Goal: Task Accomplishment & Management: Use online tool/utility

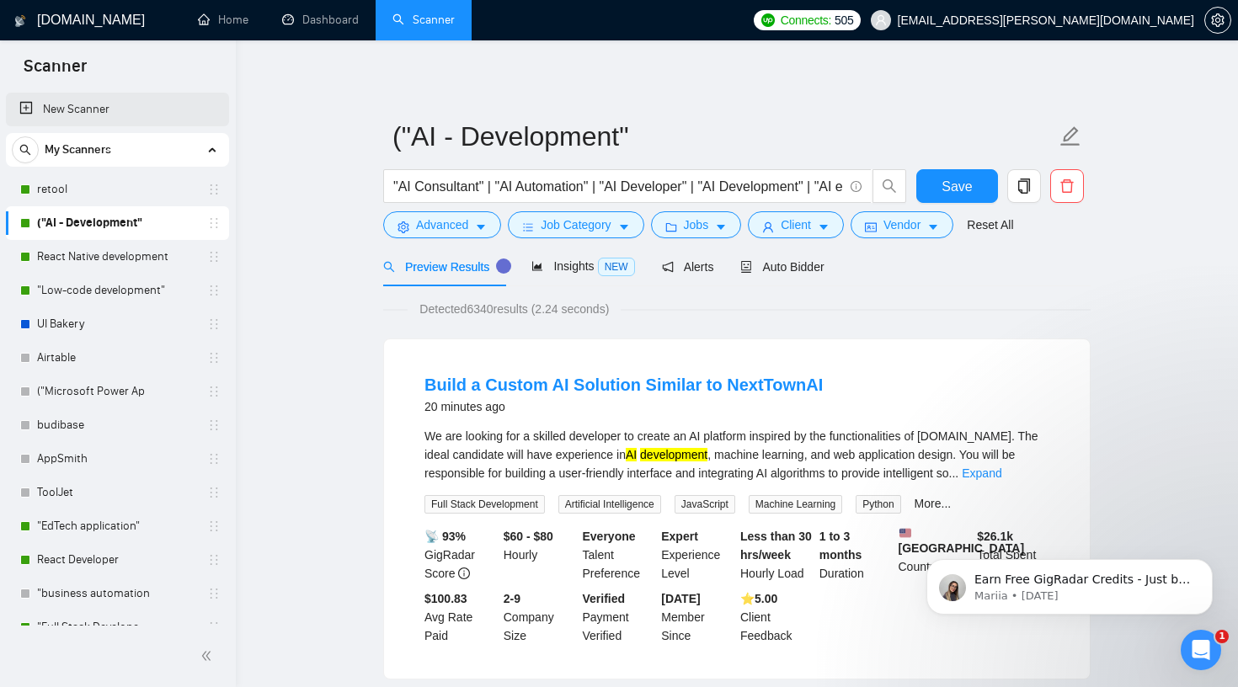
click at [98, 109] on link "New Scanner" at bounding box center [117, 110] width 196 height 34
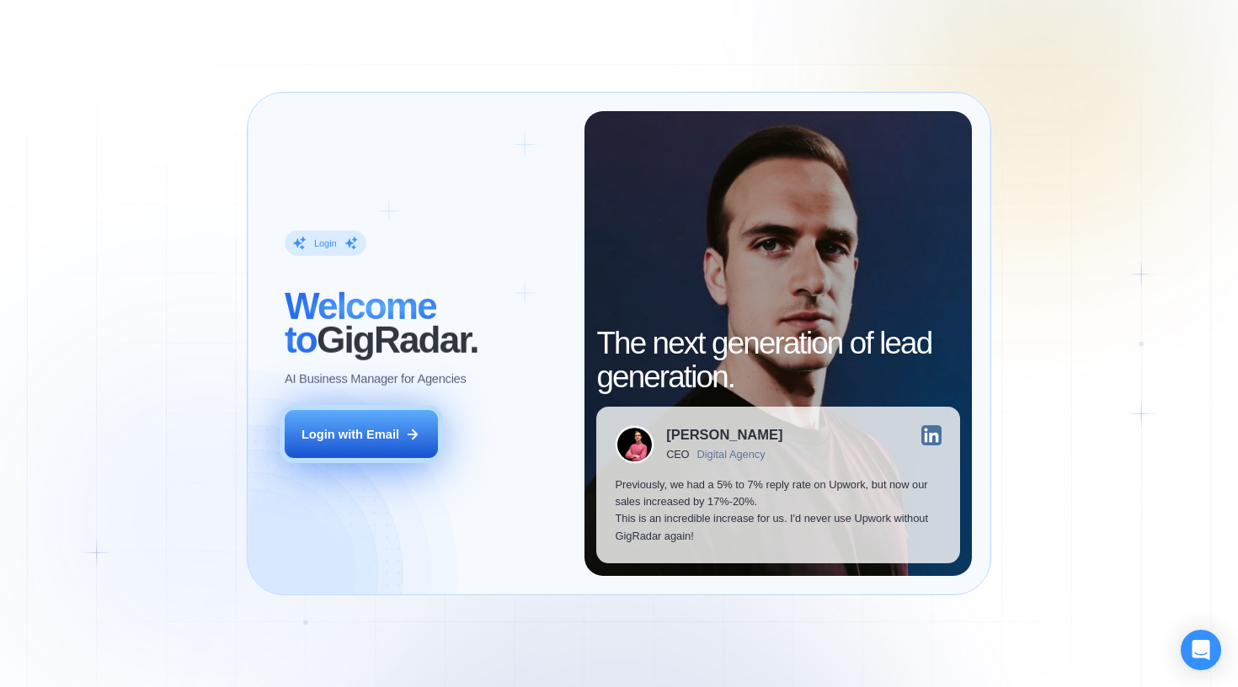
click at [396, 435] on div "Login with Email" at bounding box center [351, 434] width 98 height 17
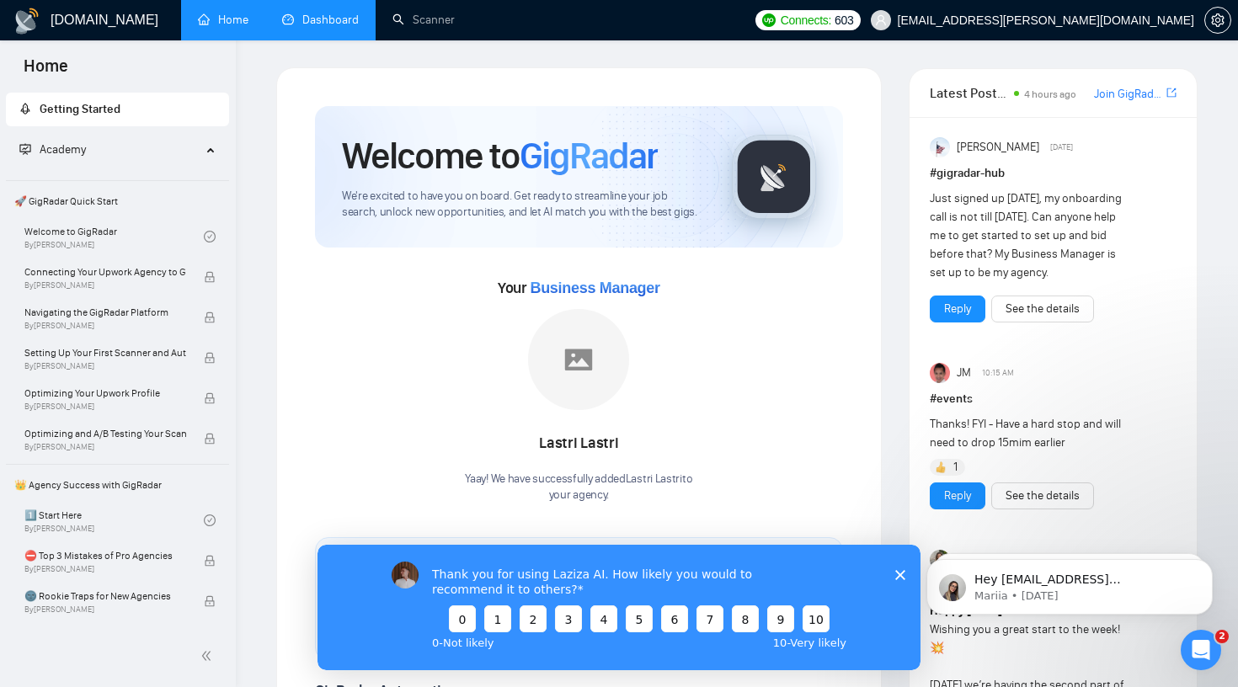
click at [338, 22] on link "Dashboard" at bounding box center [320, 20] width 77 height 14
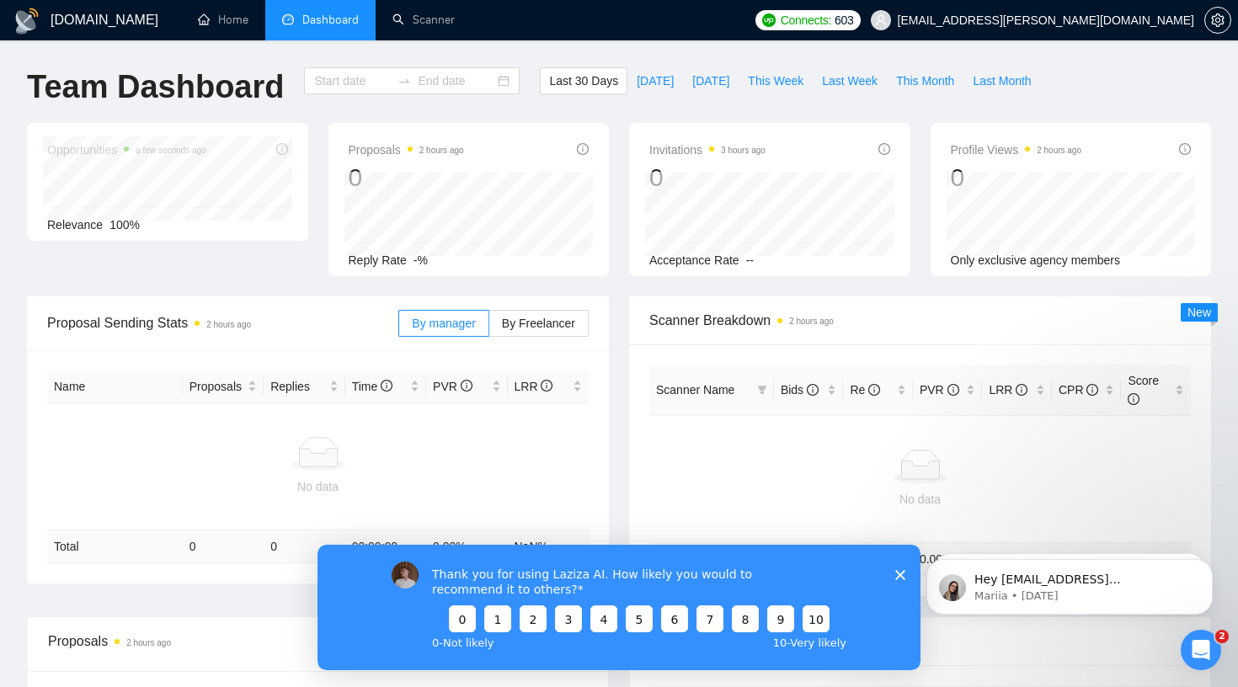
type input "2025-08-23"
type input "2025-09-22"
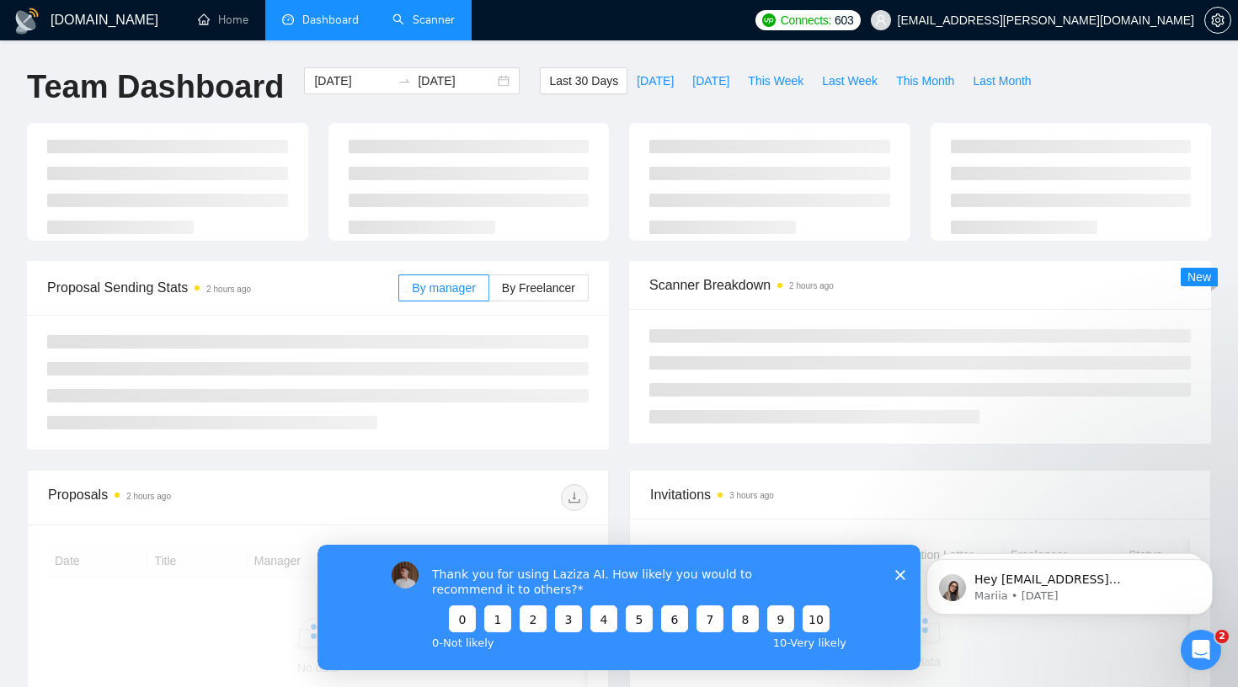
click at [442, 26] on link "Scanner" at bounding box center [423, 20] width 62 height 14
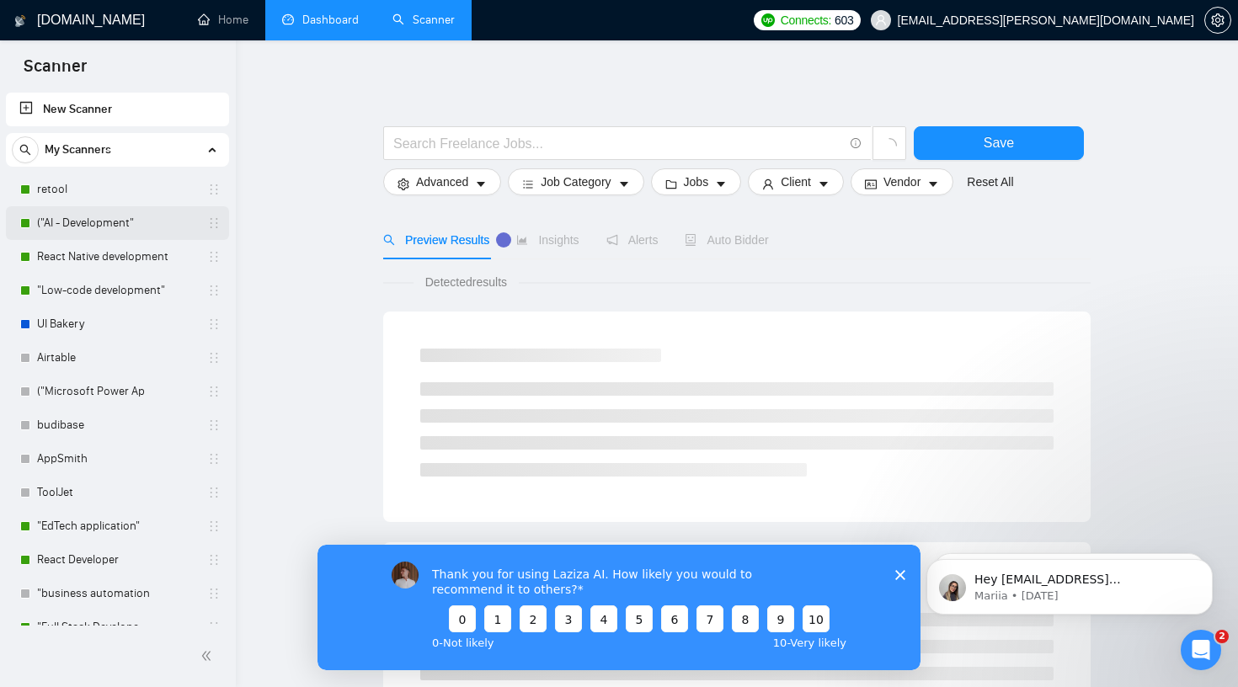
click at [92, 231] on link "("AI - Development"" at bounding box center [117, 223] width 160 height 34
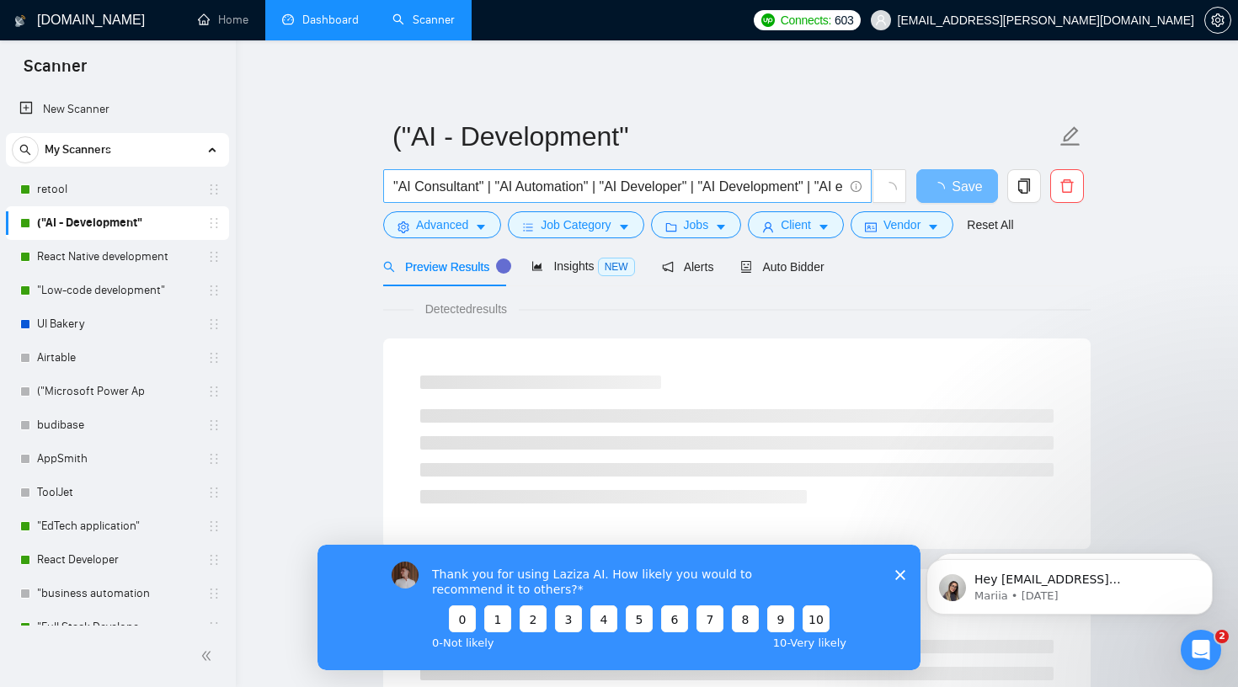
click at [551, 186] on input ""AI Consultant" | "AI Automation" | "AI Developer" | "AI Development" | "AI exp…" at bounding box center [618, 186] width 450 height 21
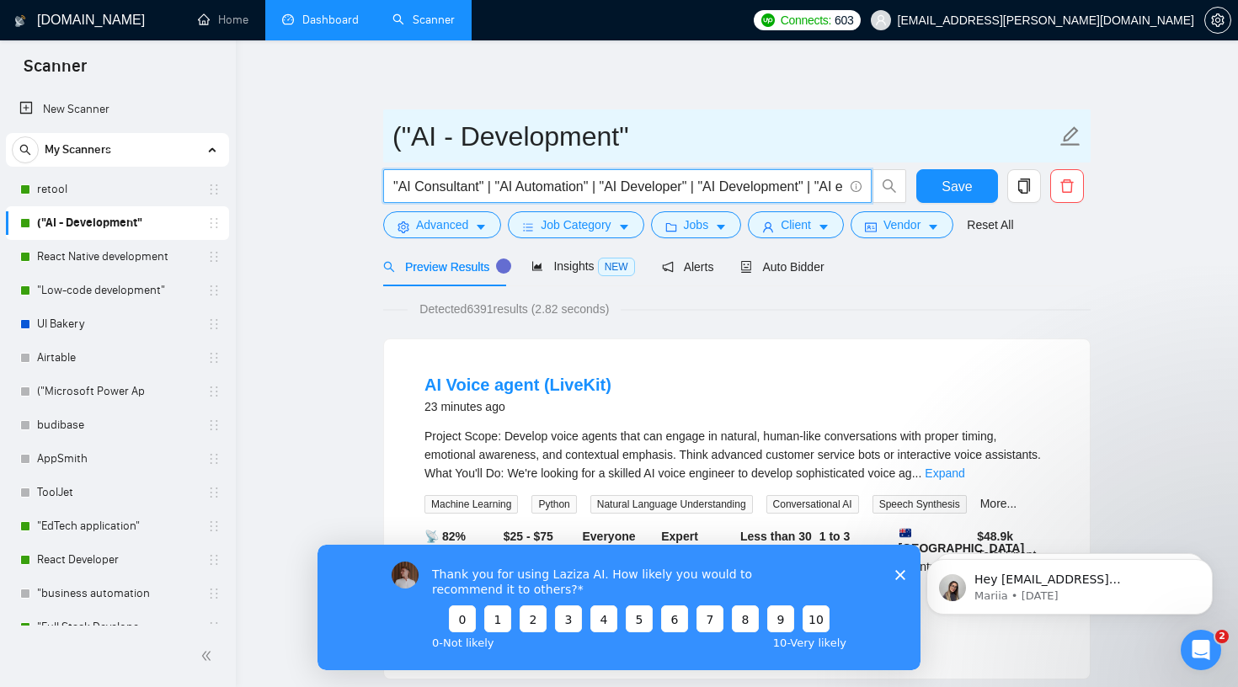
drag, startPoint x: 571, startPoint y: 191, endPoint x: 739, endPoint y: 162, distance: 171.0
click at [739, 160] on form "("AI - Development" "AI Consultant" | "AI Automation" | "AI Developer" | "AI De…" at bounding box center [736, 177] width 707 height 137
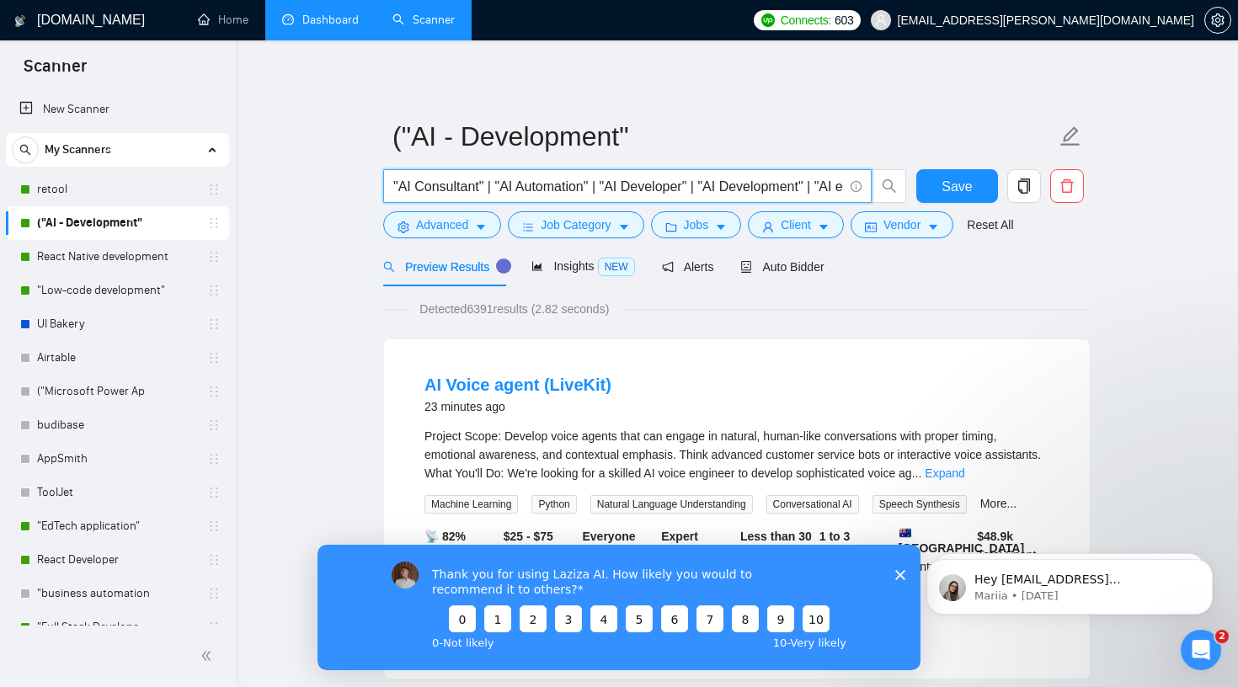
click at [700, 186] on input ""AI Consultant" | "AI Automation" | "AI Developer" | "AI Development" | "AI exp…" at bounding box center [618, 186] width 450 height 21
drag, startPoint x: 692, startPoint y: 184, endPoint x: 621, endPoint y: 183, distance: 71.6
click at [621, 183] on input ""AI Consultant" | "AI Automation" | "AI Developer" | "AI Development" | "AI exp…" at bounding box center [618, 186] width 450 height 21
click at [73, 107] on link "New Scanner" at bounding box center [117, 110] width 196 height 34
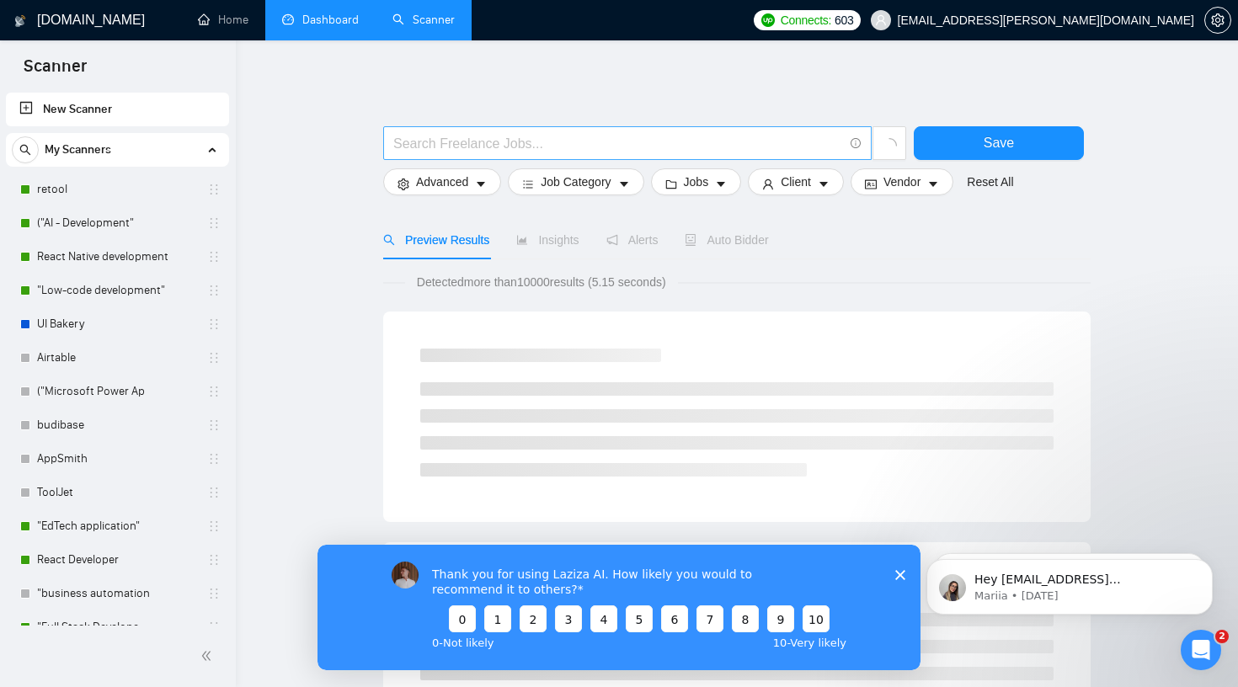
click at [530, 149] on input "text" at bounding box center [618, 143] width 450 height 21
paste input ""AI chatbot""
type input ""AI chatbot""
click at [135, 219] on link "("AI - Development"" at bounding box center [117, 223] width 160 height 34
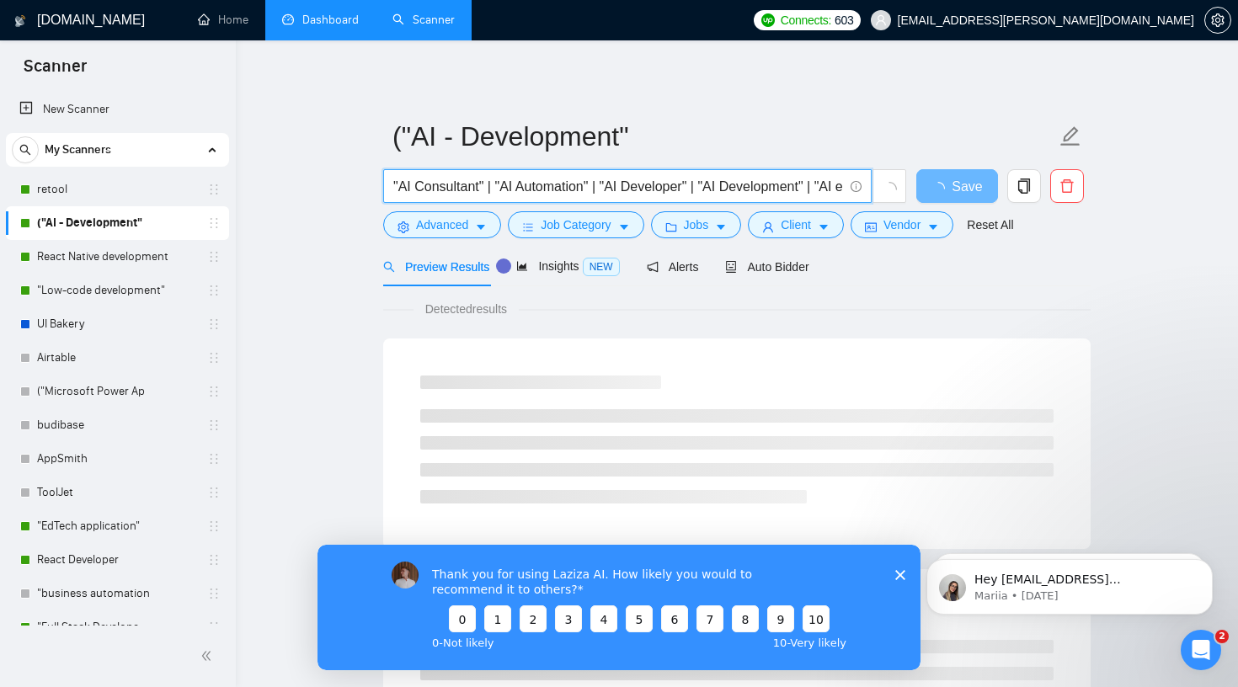
click at [414, 176] on input ""AI Consultant" | "AI Automation" | "AI Developer" | "AI Development" | "AI exp…" at bounding box center [618, 186] width 450 height 21
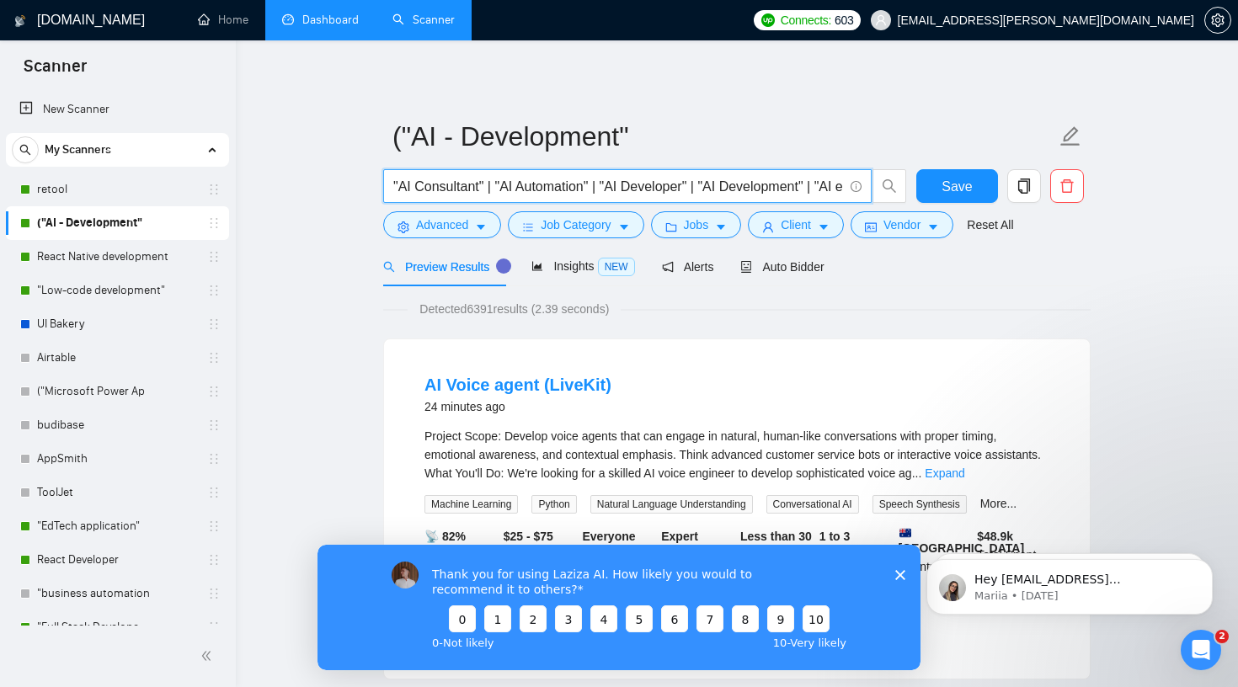
drag, startPoint x: 404, startPoint y: 183, endPoint x: 803, endPoint y: 186, distance: 398.4
click at [803, 186] on input ""AI Consultant" | "AI Automation" | "AI Developer" | "AI Development" | "AI exp…" at bounding box center [618, 186] width 450 height 21
click at [478, 221] on span "caret-down" at bounding box center [481, 227] width 12 height 13
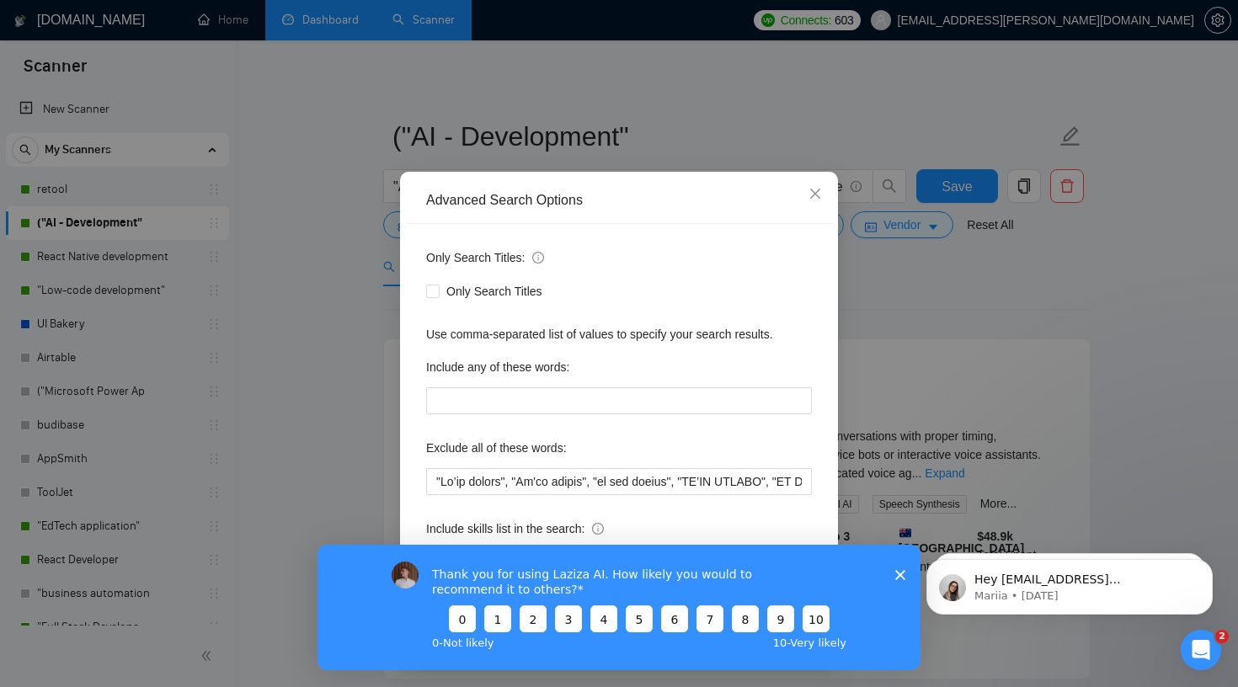
scroll to position [13, 0]
click at [896, 576] on icon "Close survey" at bounding box center [900, 575] width 10 height 10
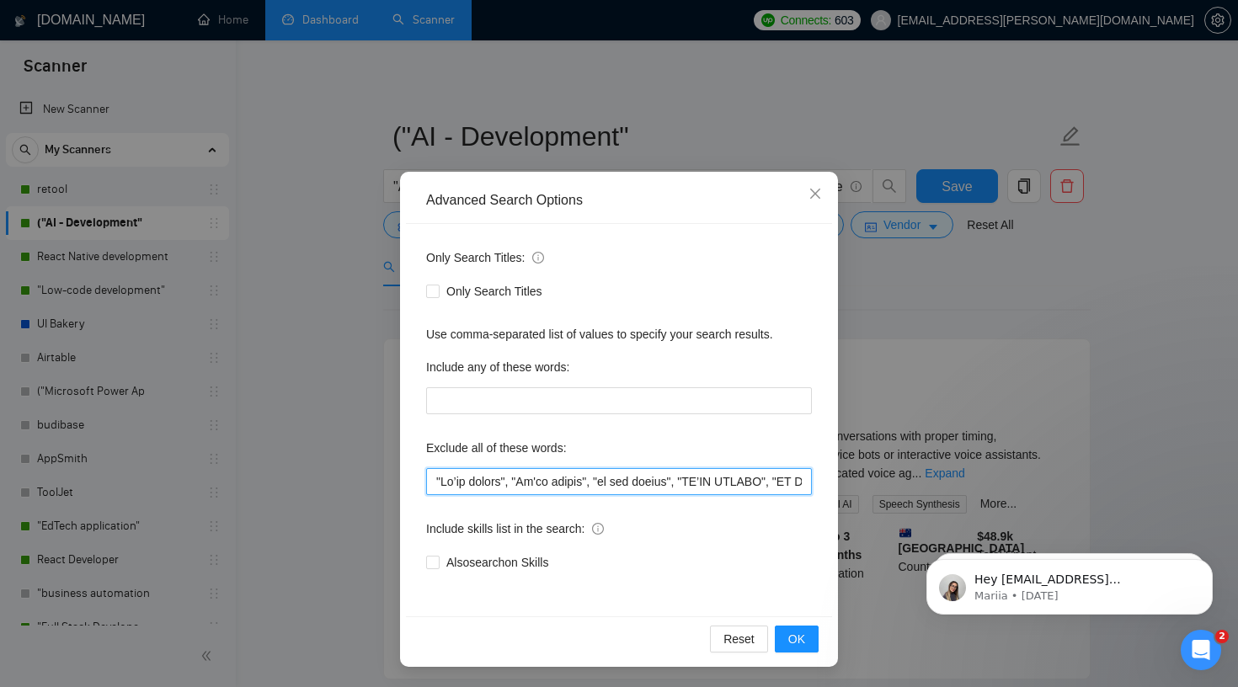
drag, startPoint x: 614, startPoint y: 482, endPoint x: 768, endPoint y: 472, distance: 154.4
click at [777, 472] on input "text" at bounding box center [619, 481] width 386 height 27
click at [827, 191] on span "Close" at bounding box center [815, 194] width 45 height 45
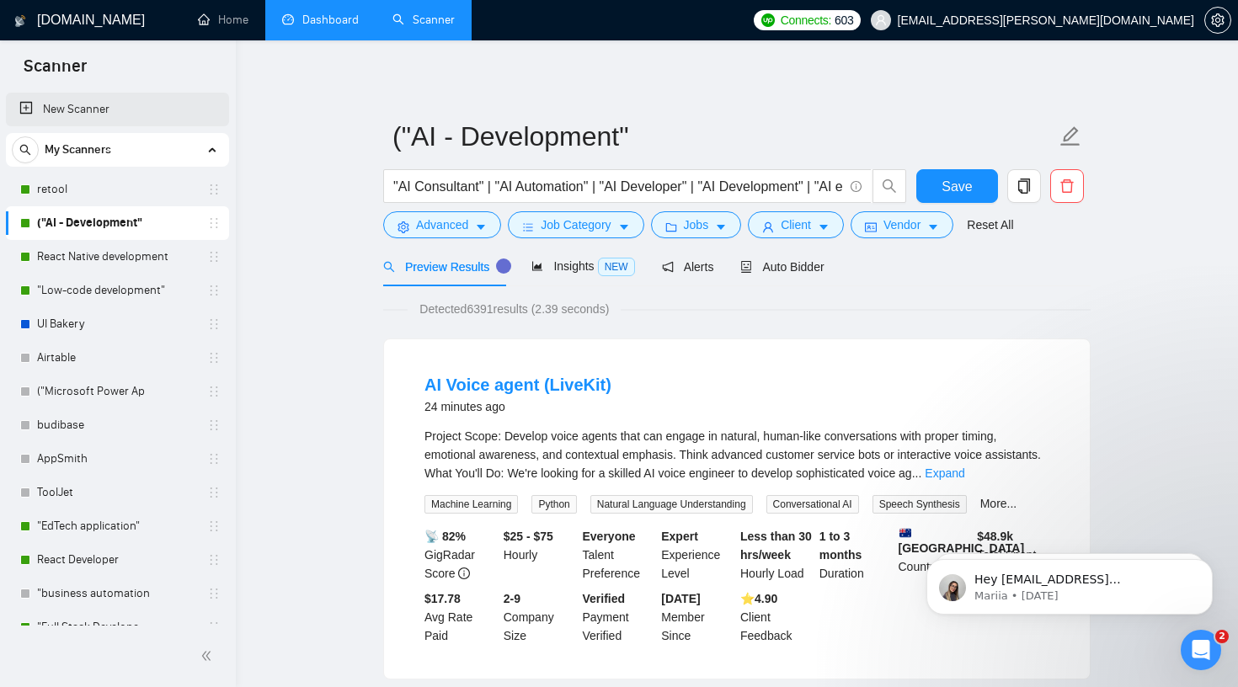
click at [121, 108] on link "New Scanner" at bounding box center [117, 110] width 196 height 34
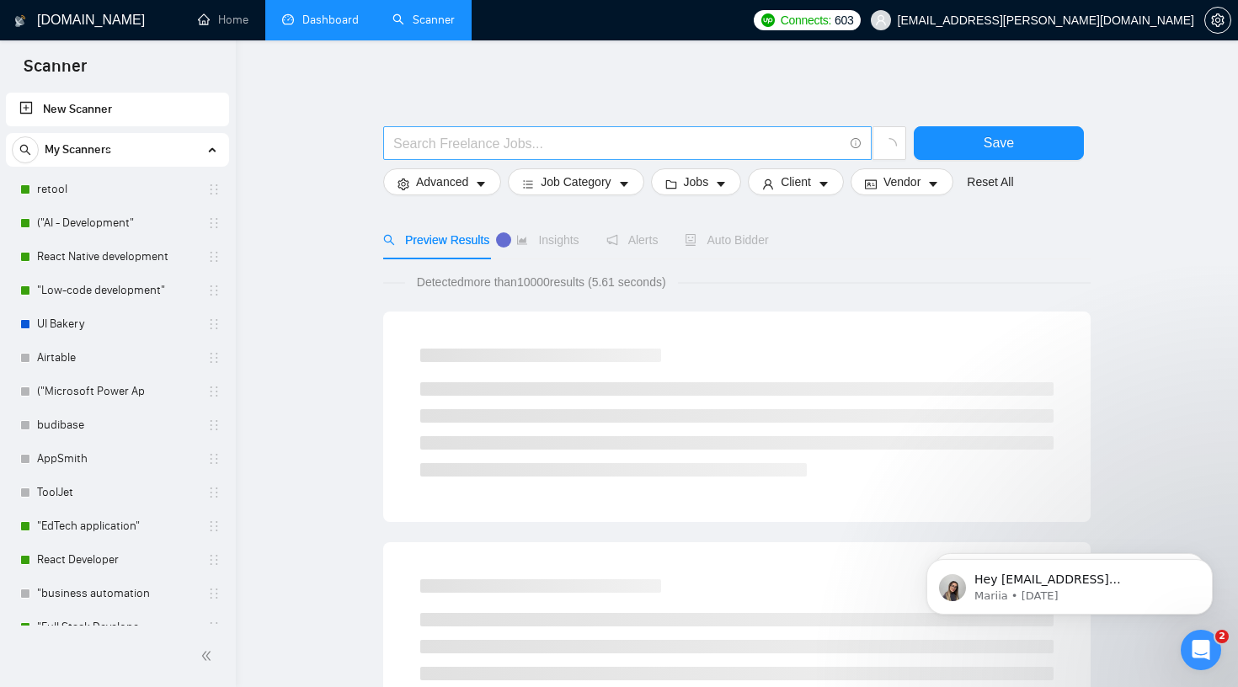
click at [492, 137] on input "text" at bounding box center [618, 143] width 450 height 21
paste input ""AI chatbot""
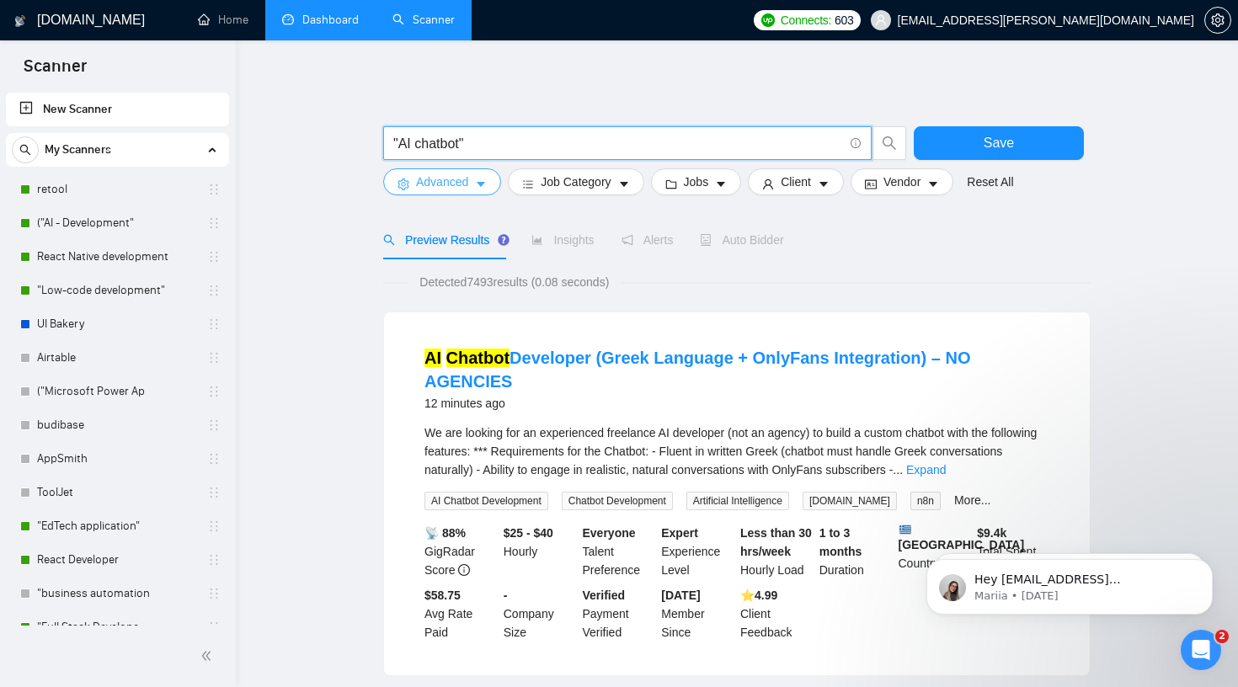
type input ""AI chatbot""
click at [485, 187] on icon "caret-down" at bounding box center [481, 185] width 12 height 12
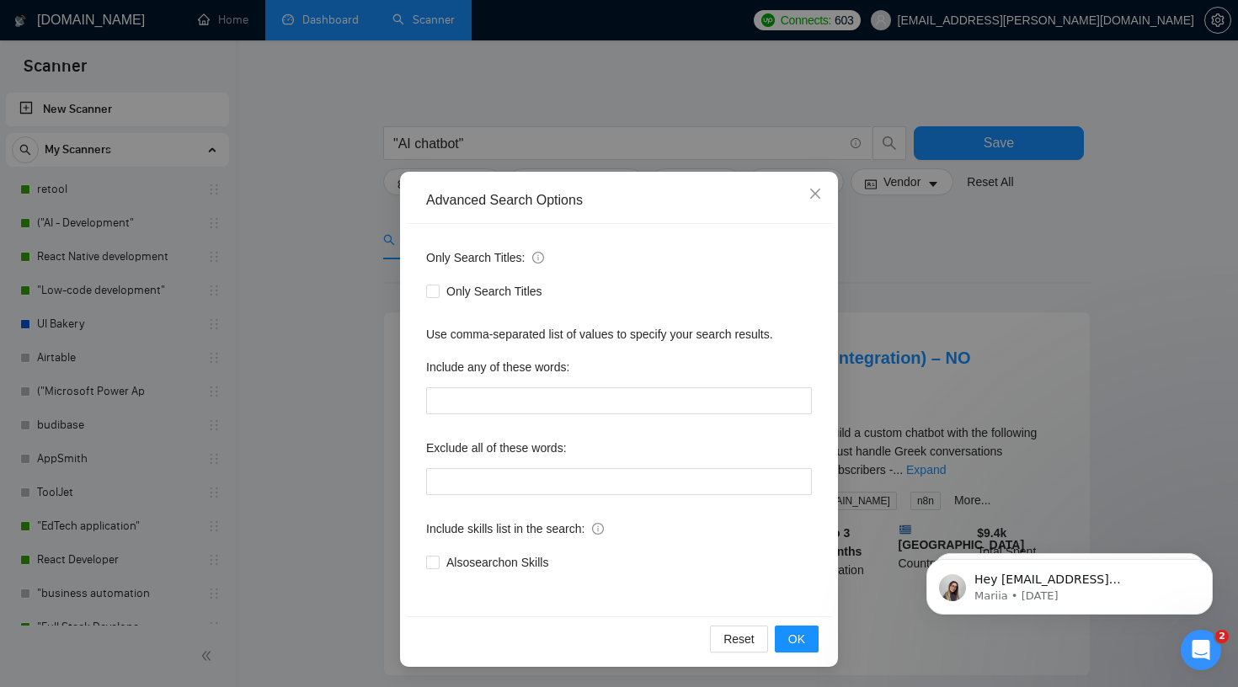
scroll to position [13, 0]
click at [553, 480] on input "text" at bounding box center [619, 481] width 386 height 27
paste input ""We’re hiring", "We're hiring", "we are hiring", "WE’RE HIRING", "WE ARE HIRING…"
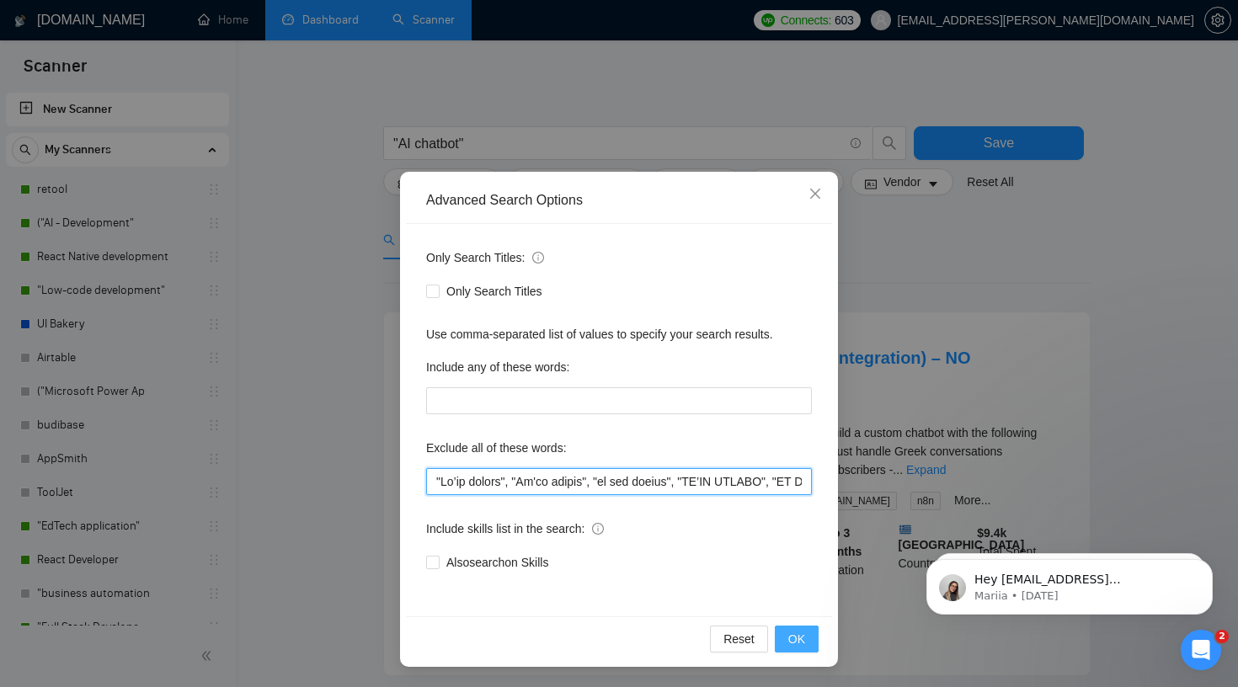
type input ""We’re hiring", "We're hiring", "we are hiring", "WE’RE HIRING", "WE ARE HIRING…"
click at [800, 633] on span "OK" at bounding box center [796, 639] width 17 height 19
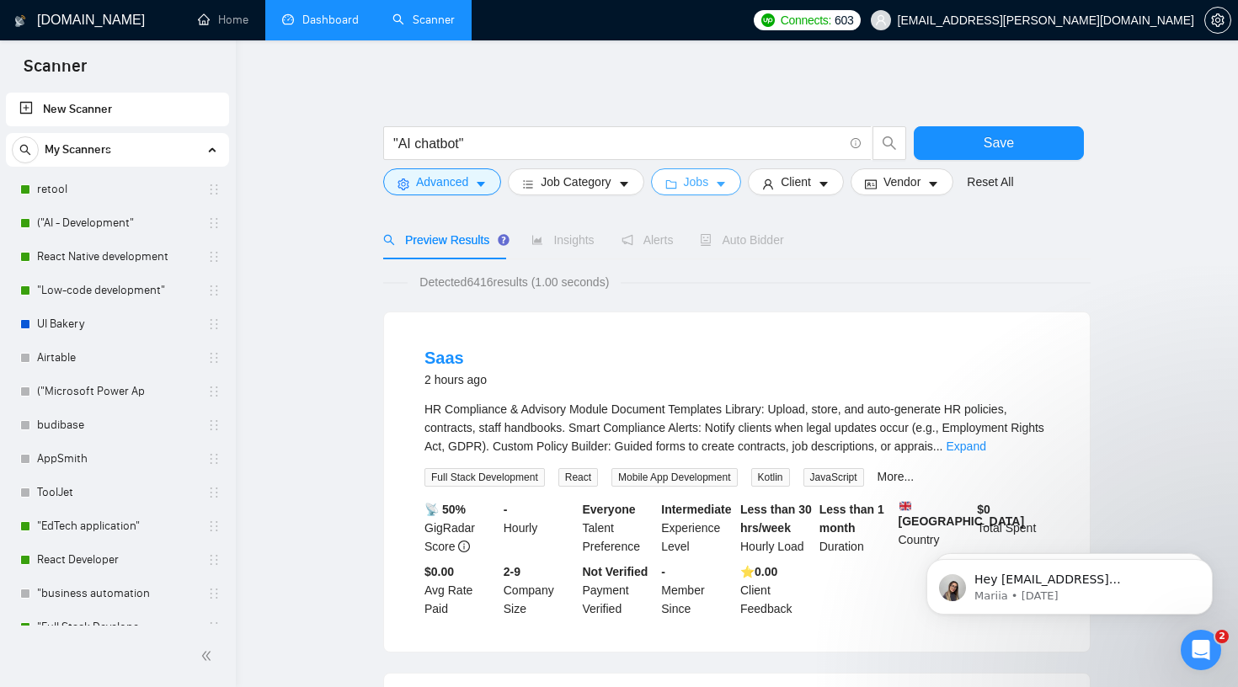
click at [707, 190] on span "Jobs" at bounding box center [696, 182] width 25 height 19
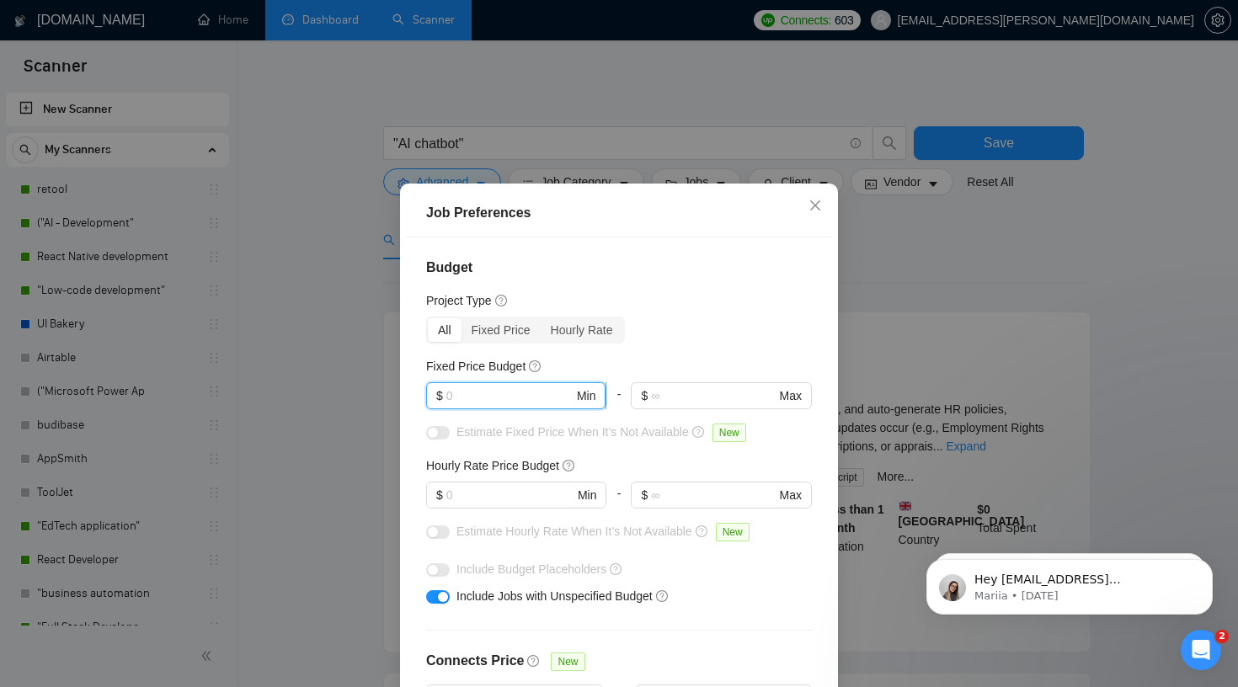
click at [526, 398] on input "text" at bounding box center [509, 396] width 127 height 19
paste input "5000"
type input "5000"
click at [504, 499] on input "text" at bounding box center [509, 495] width 127 height 19
type input "4"
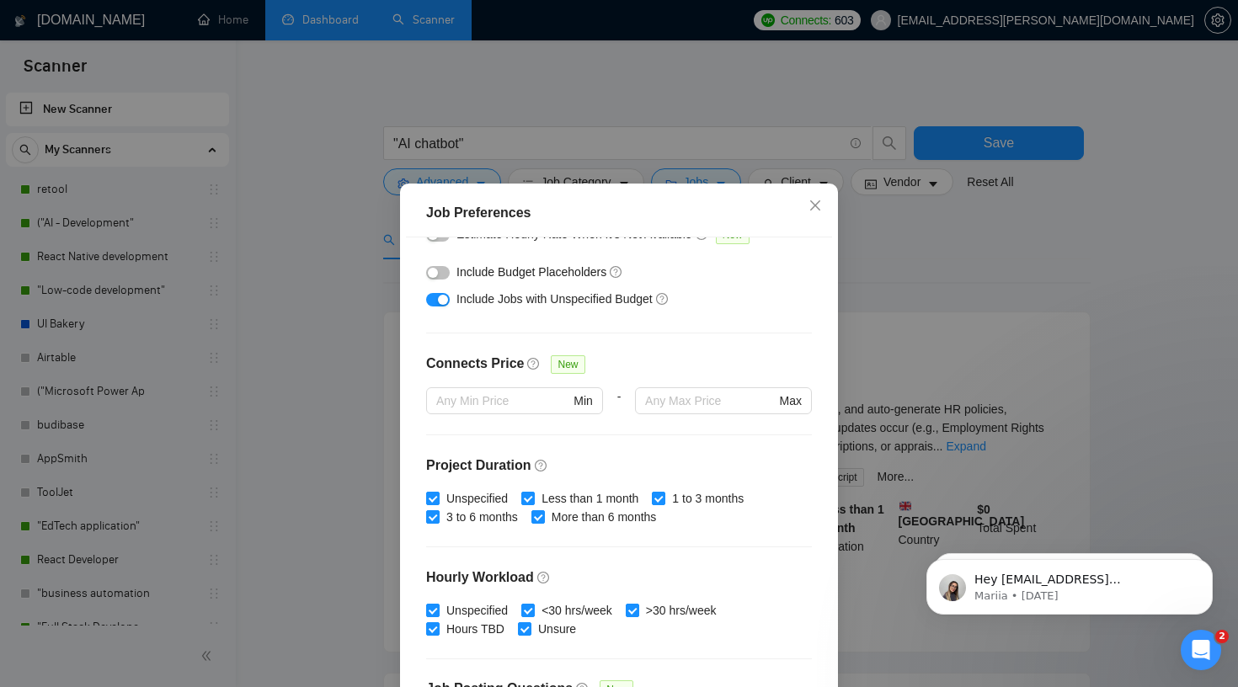
scroll to position [363, 0]
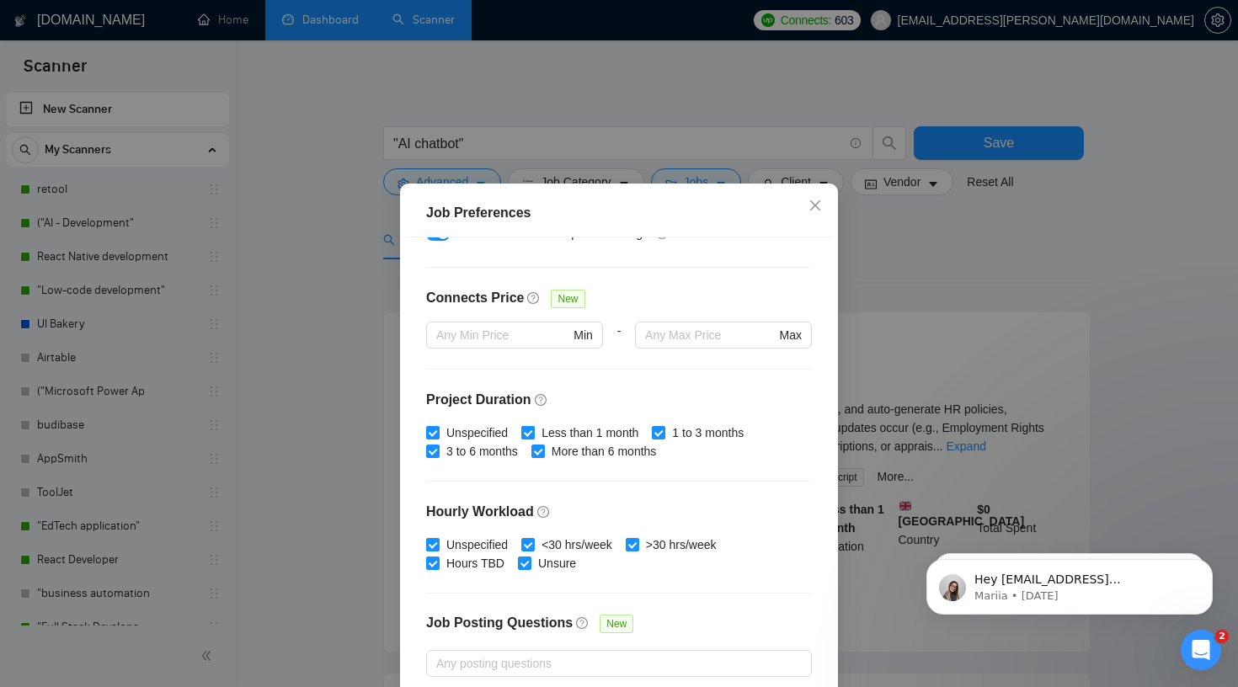
type input "50"
click at [526, 432] on input "Less than 1 month" at bounding box center [527, 432] width 12 height 12
checkbox input "false"
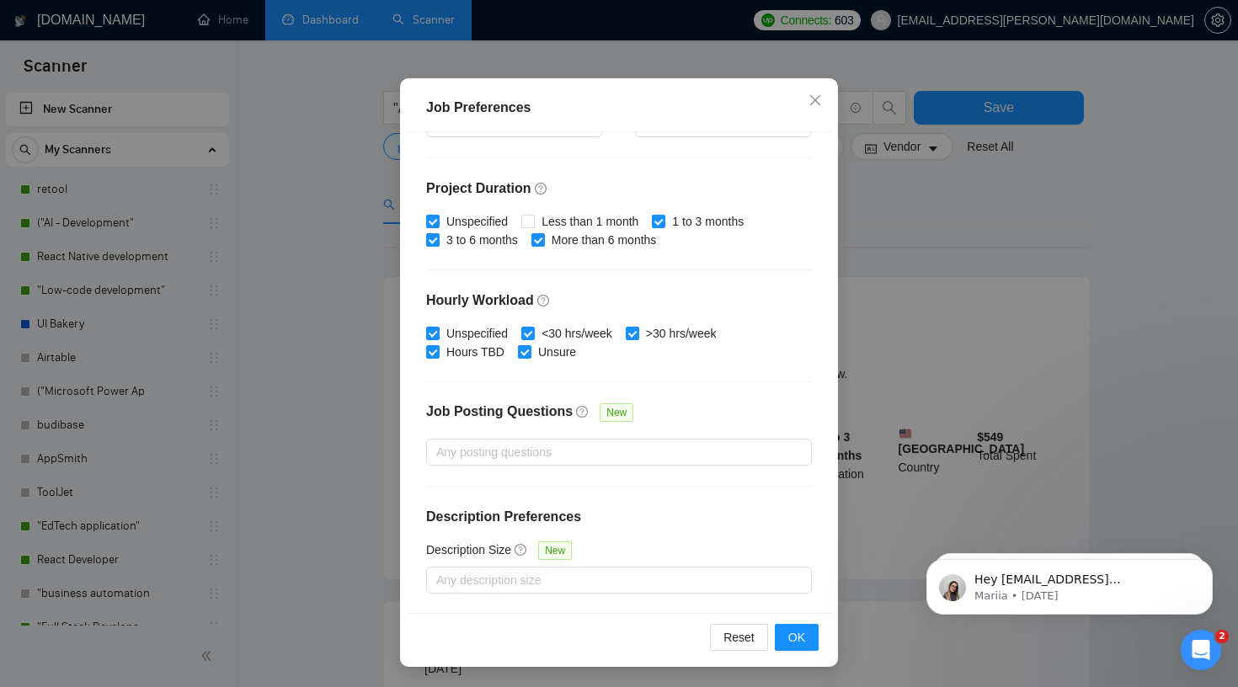
scroll to position [39, 0]
click at [787, 640] on button "OK" at bounding box center [797, 637] width 44 height 27
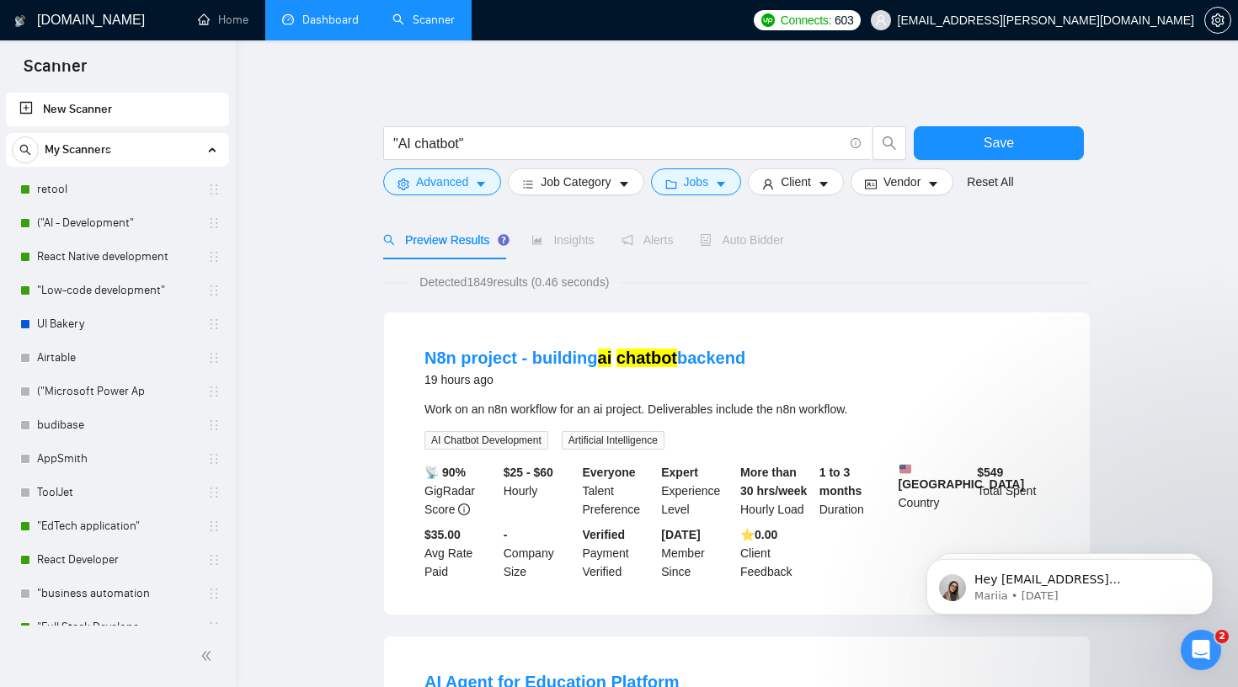
scroll to position [0, 0]
click at [820, 176] on button "Client" at bounding box center [796, 181] width 96 height 27
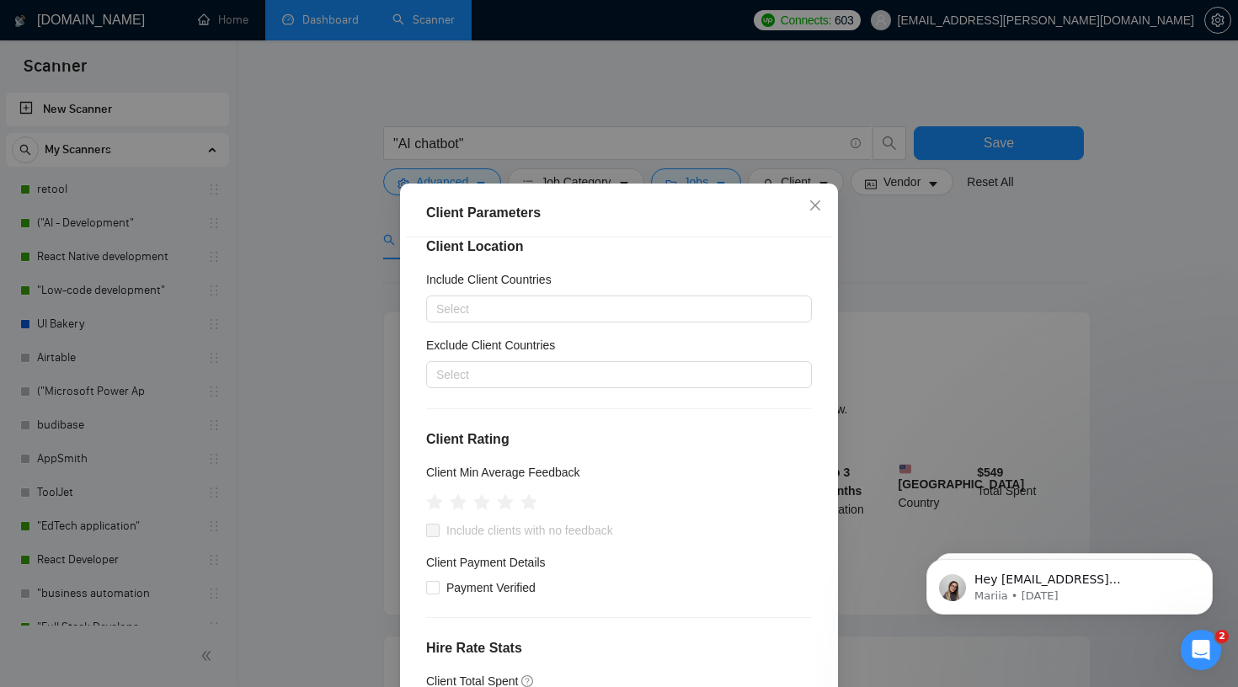
scroll to position [21, 0]
click at [436, 529] on span at bounding box center [432, 530] width 13 height 13
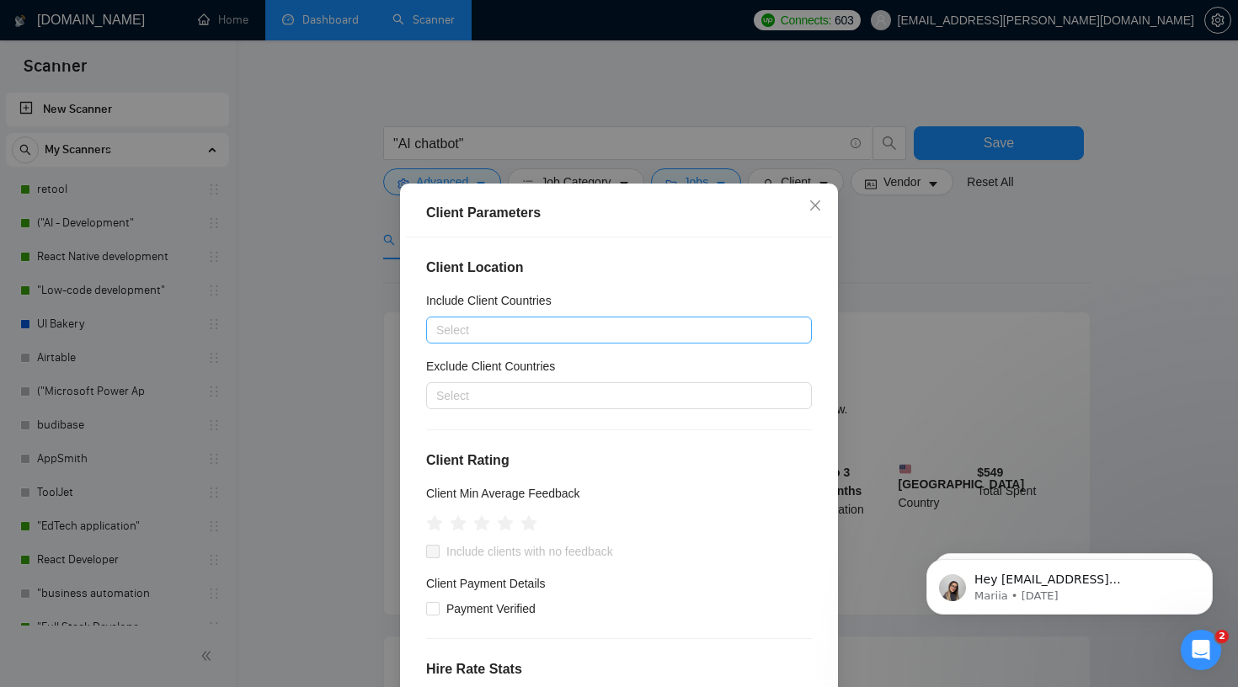
scroll to position [0, 0]
click at [525, 317] on div "Select" at bounding box center [619, 330] width 386 height 27
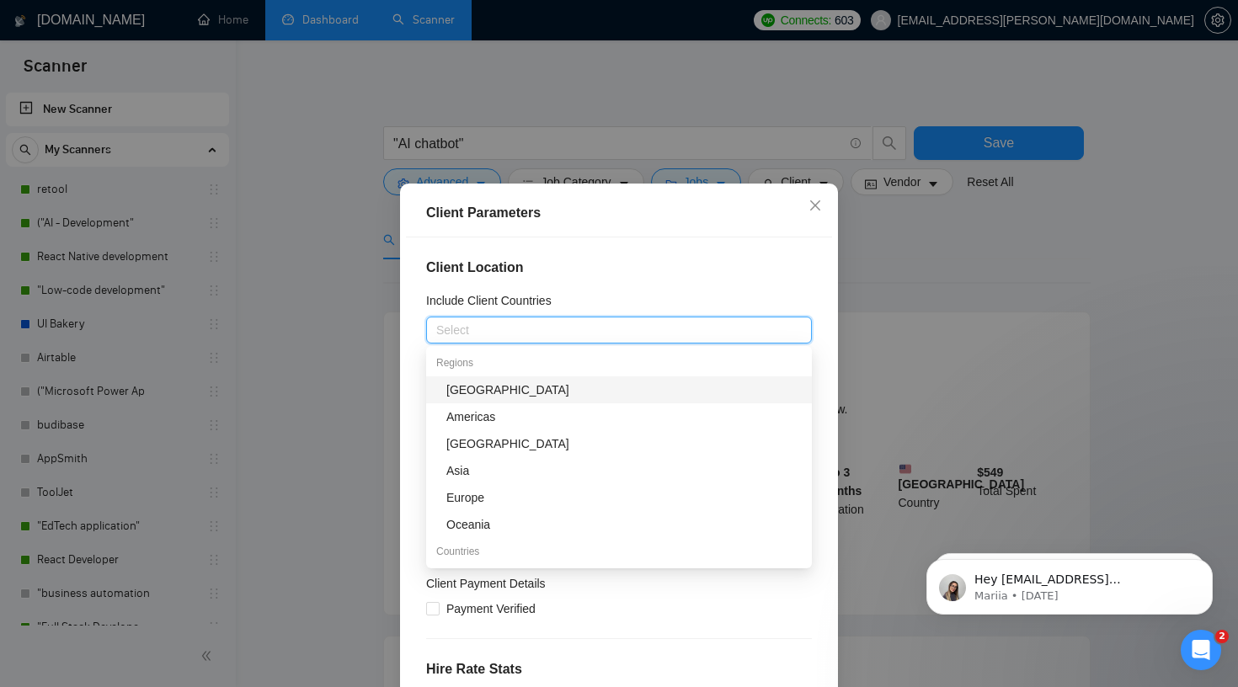
click at [545, 298] on h5 "Include Client Countries" at bounding box center [488, 300] width 125 height 19
click at [440, 320] on input "Include Client Countries" at bounding box center [437, 330] width 3 height 20
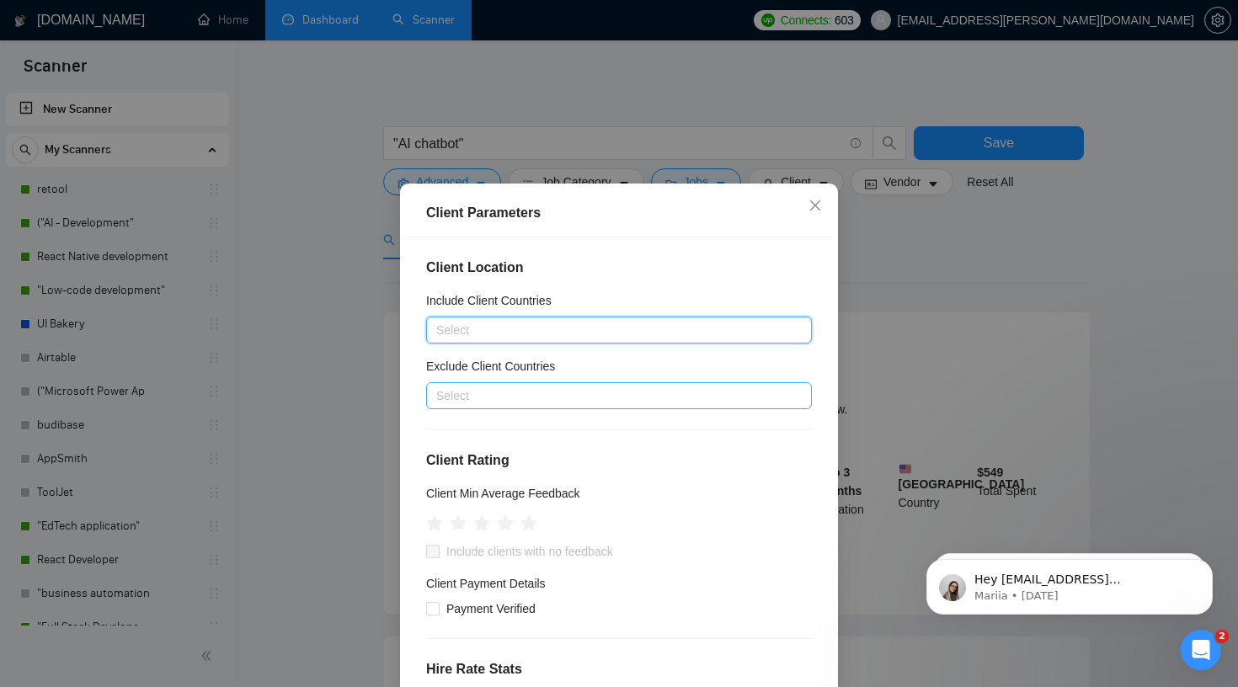
click at [543, 397] on div at bounding box center [610, 396] width 360 height 20
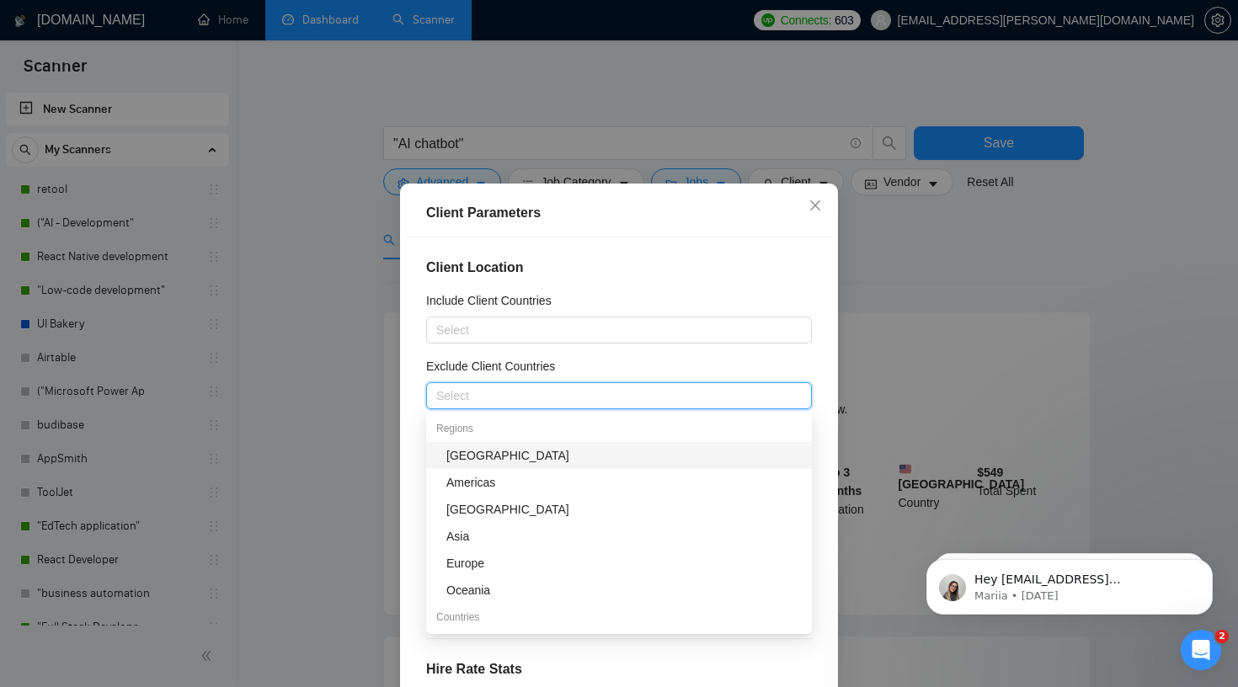
click at [504, 458] on div "Africa" at bounding box center [623, 455] width 355 height 19
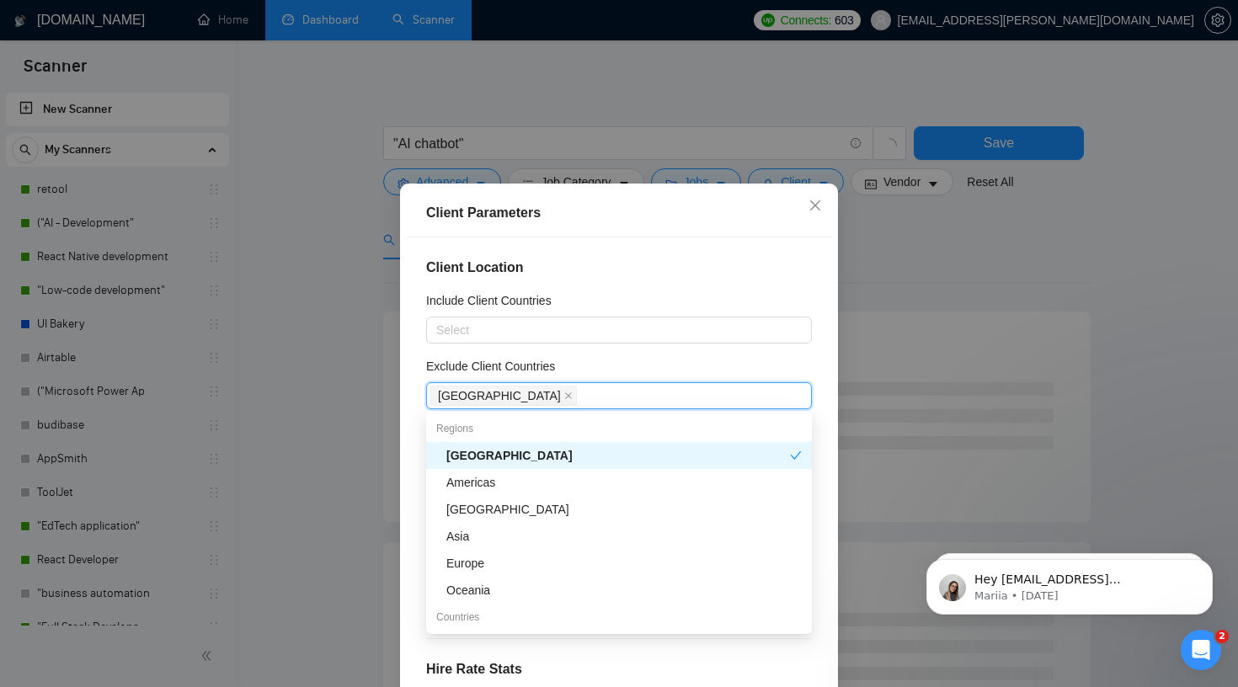
click at [651, 461] on div "Africa" at bounding box center [618, 455] width 344 height 19
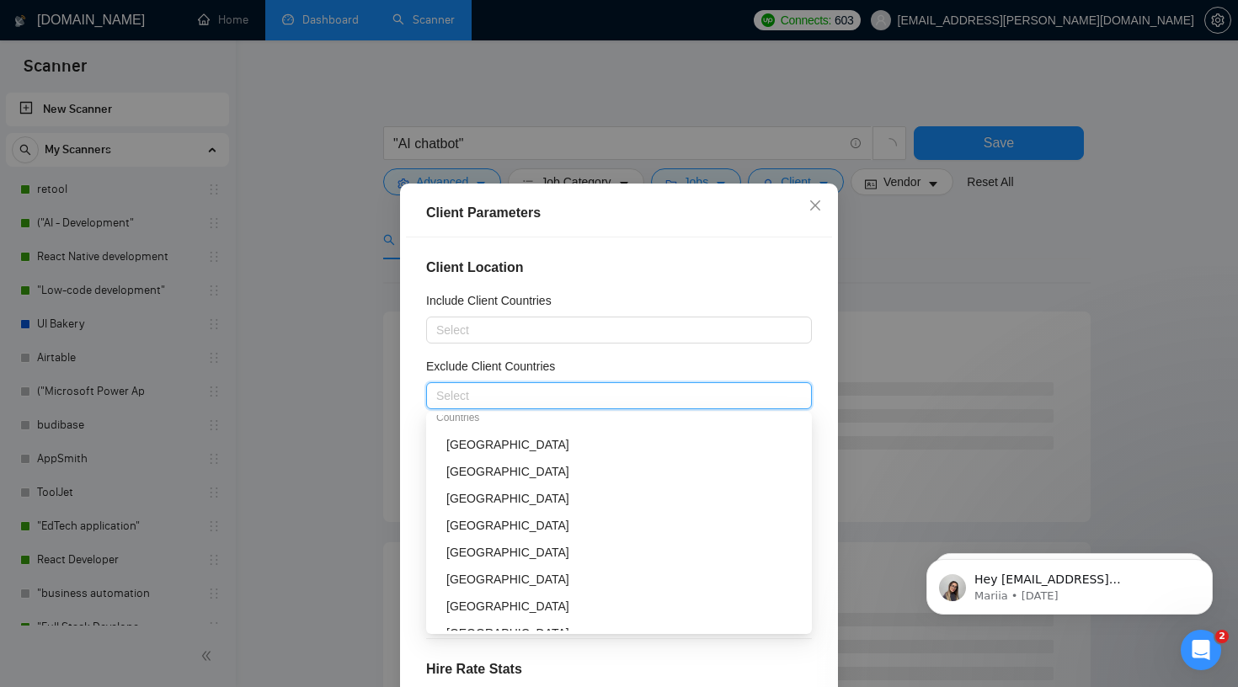
scroll to position [201, 0]
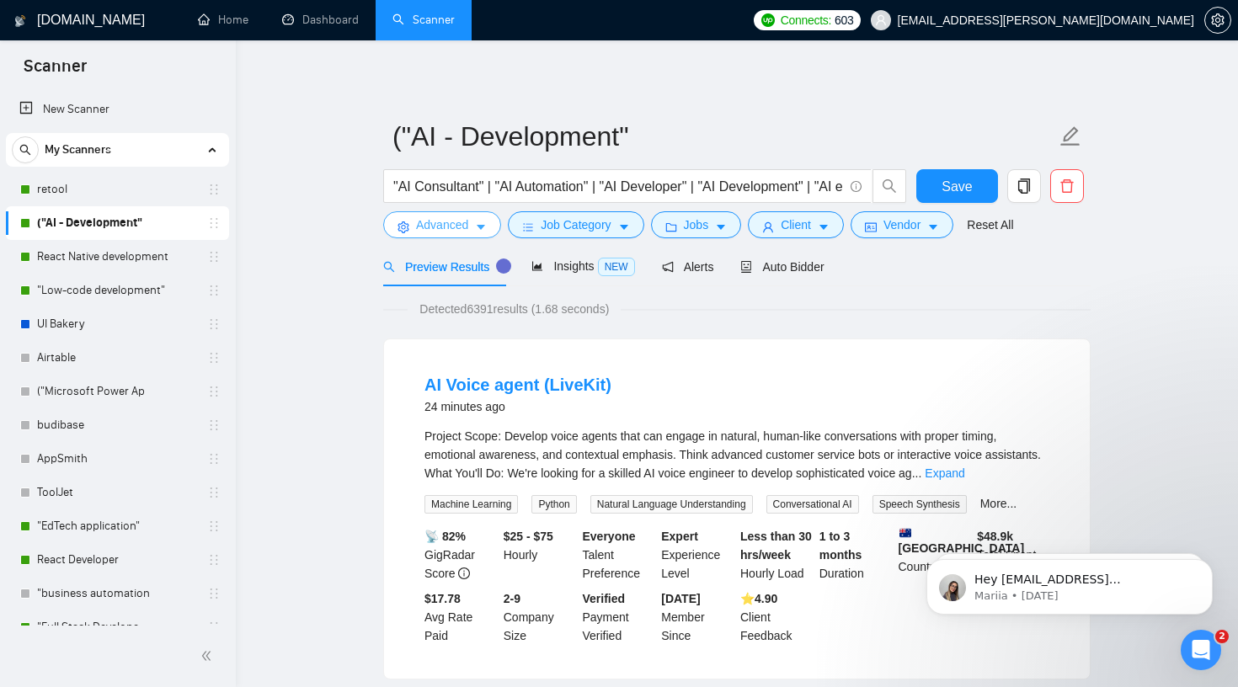
click at [486, 221] on icon "caret-down" at bounding box center [481, 227] width 12 height 12
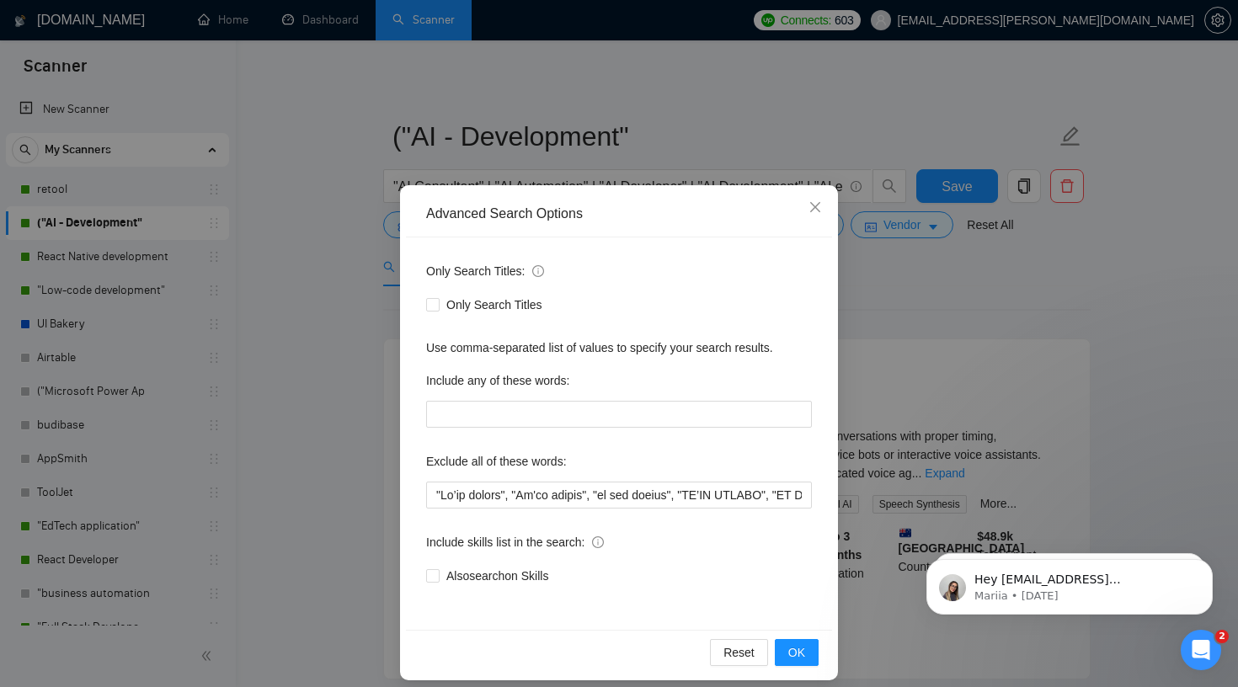
click at [559, 481] on div "Exclude all of these words:" at bounding box center [619, 465] width 386 height 34
click at [571, 498] on input "text" at bounding box center [619, 495] width 386 height 27
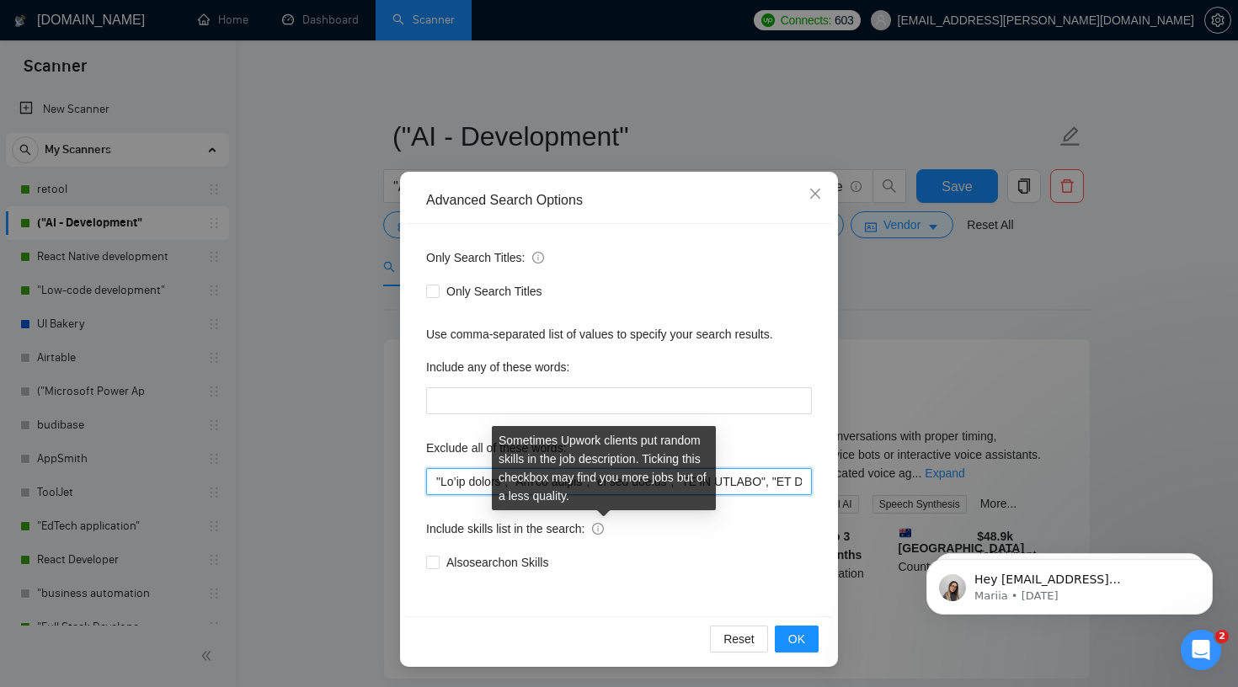
scroll to position [13, 0]
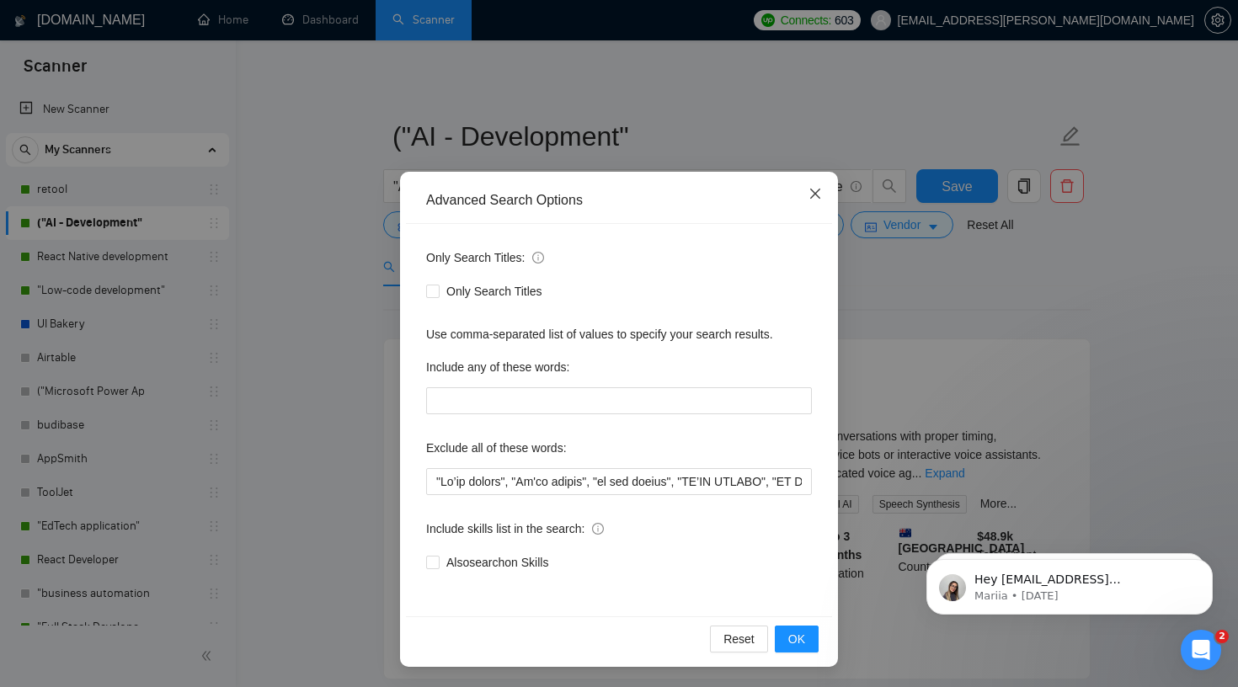
click at [821, 185] on span "Close" at bounding box center [815, 194] width 45 height 45
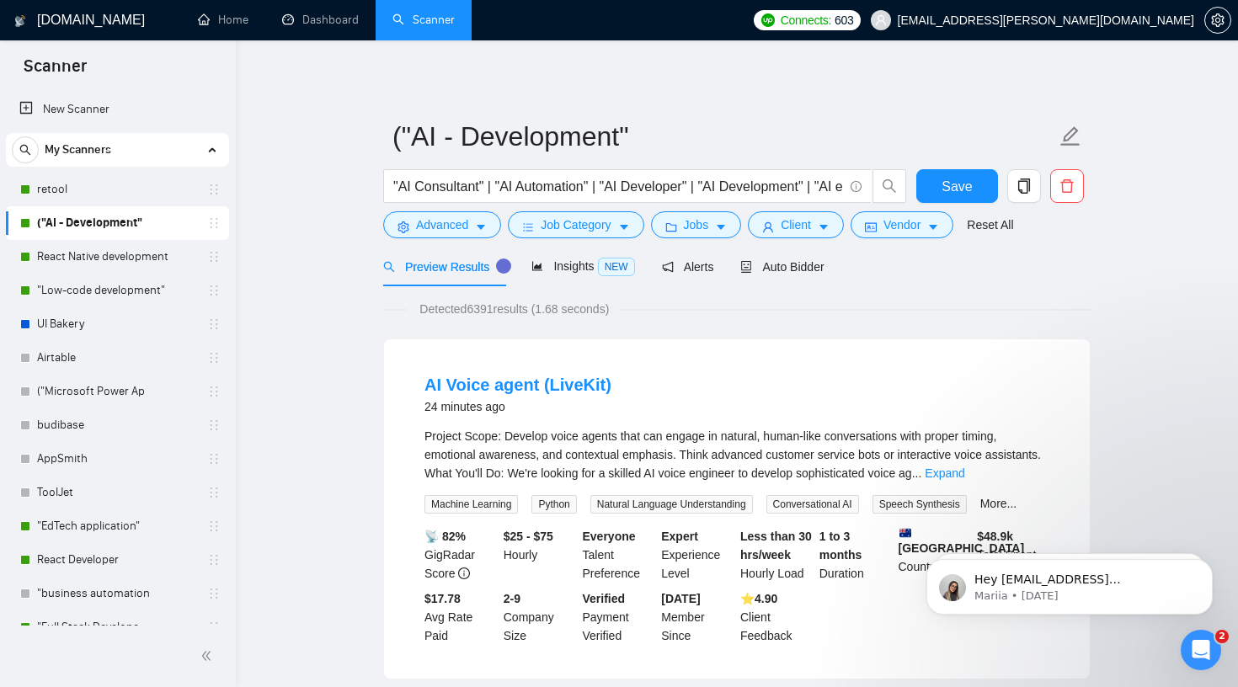
scroll to position [0, 0]
click at [595, 229] on span "Job Category" at bounding box center [576, 225] width 70 height 19
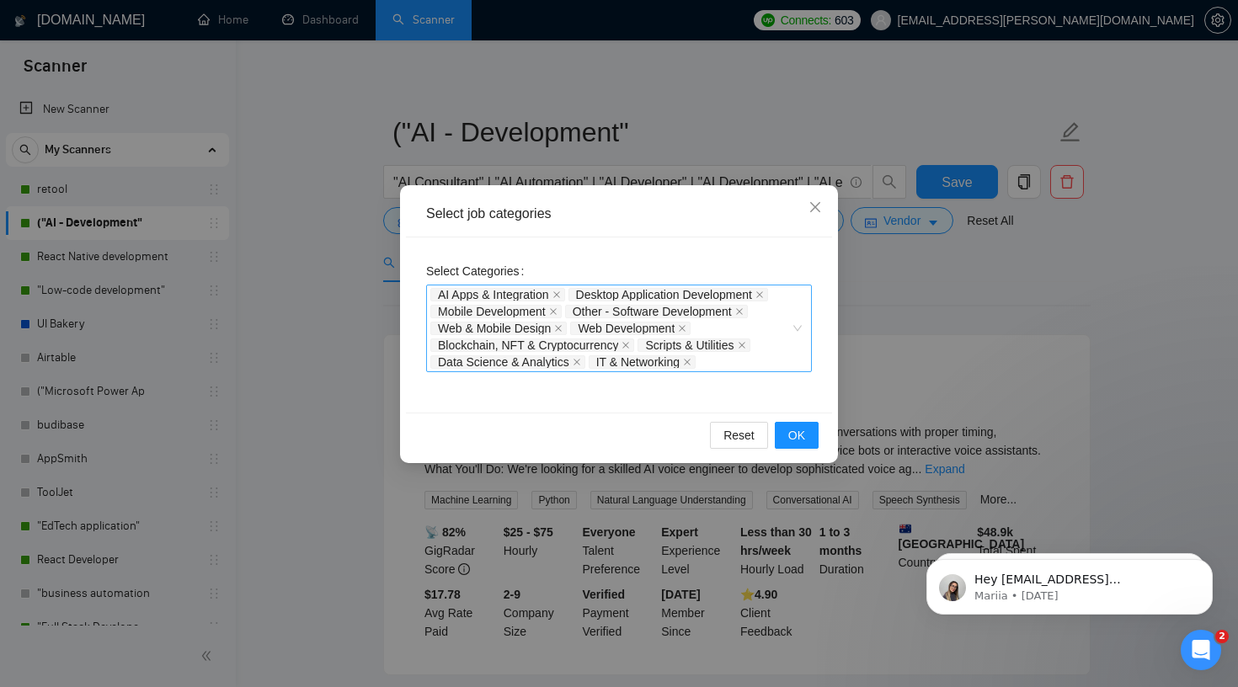
scroll to position [12, 0]
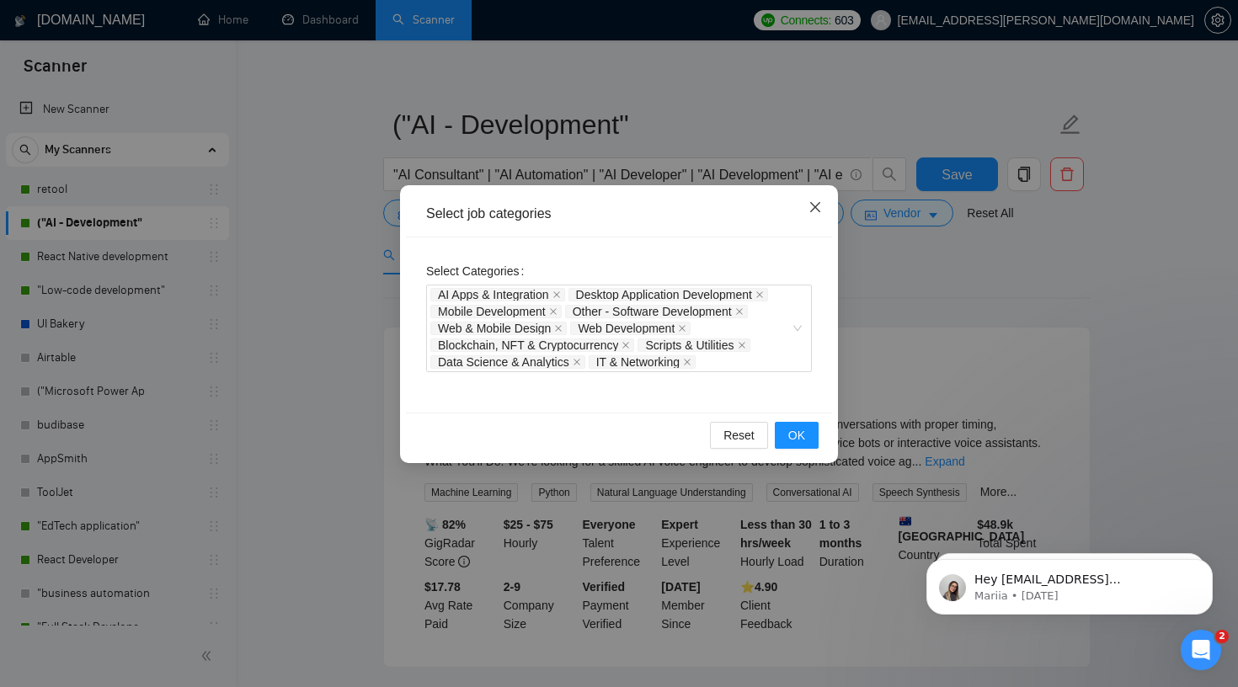
click at [815, 205] on icon "close" at bounding box center [815, 206] width 13 height 13
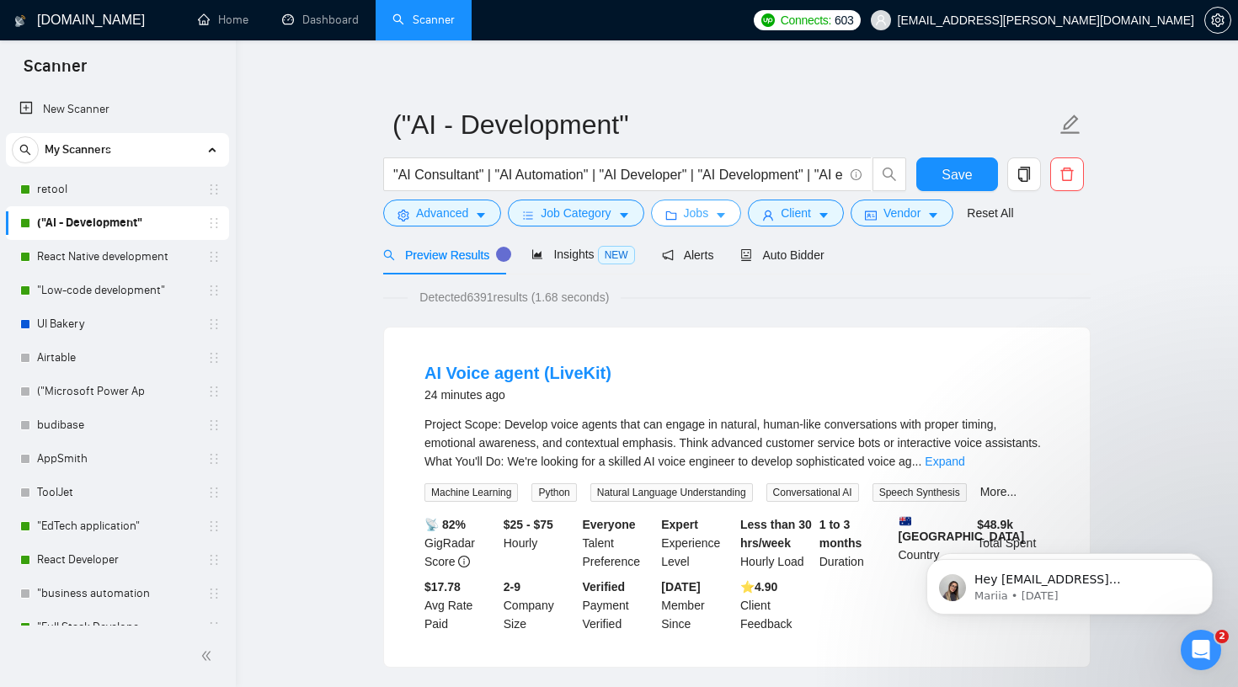
click at [686, 218] on button "Jobs" at bounding box center [696, 213] width 91 height 27
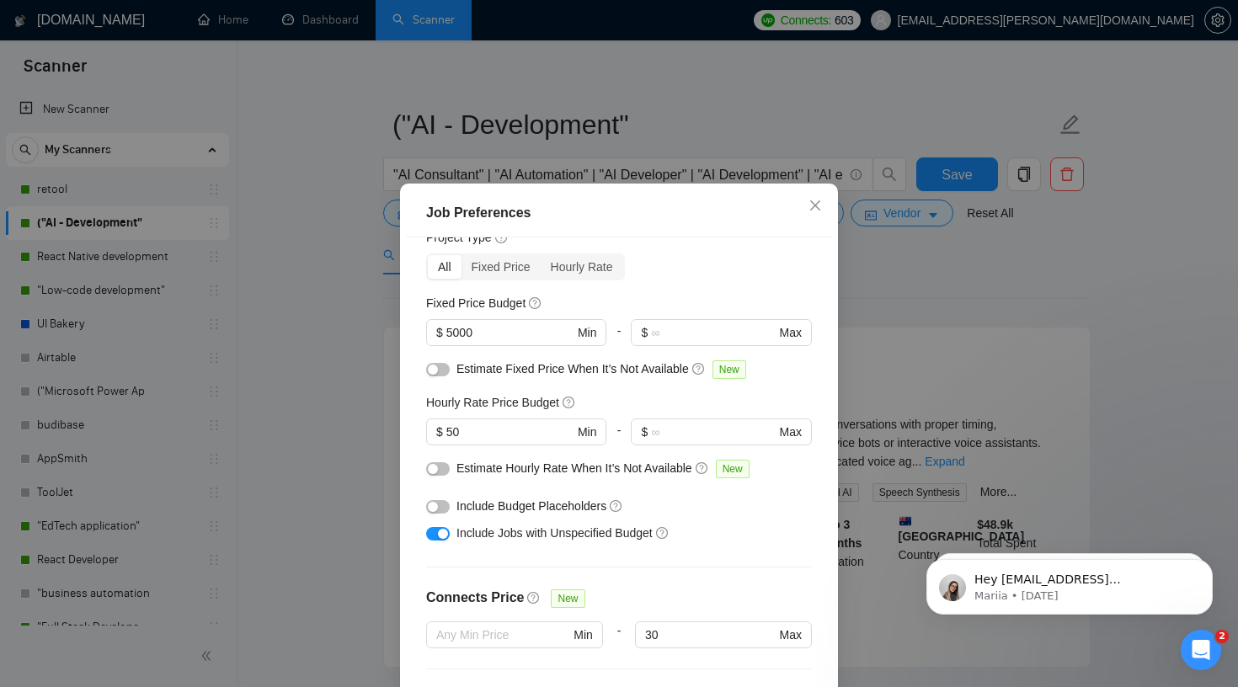
scroll to position [65, 0]
click at [512, 328] on input "5000" at bounding box center [509, 331] width 127 height 19
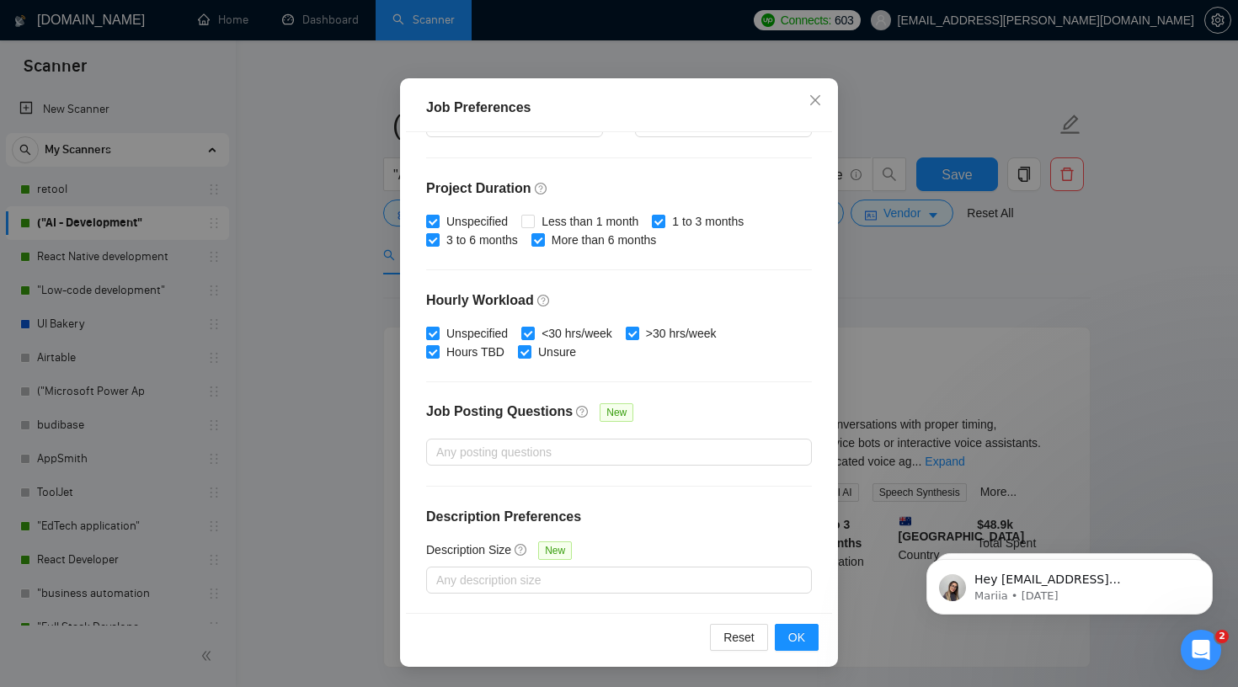
scroll to position [0, 0]
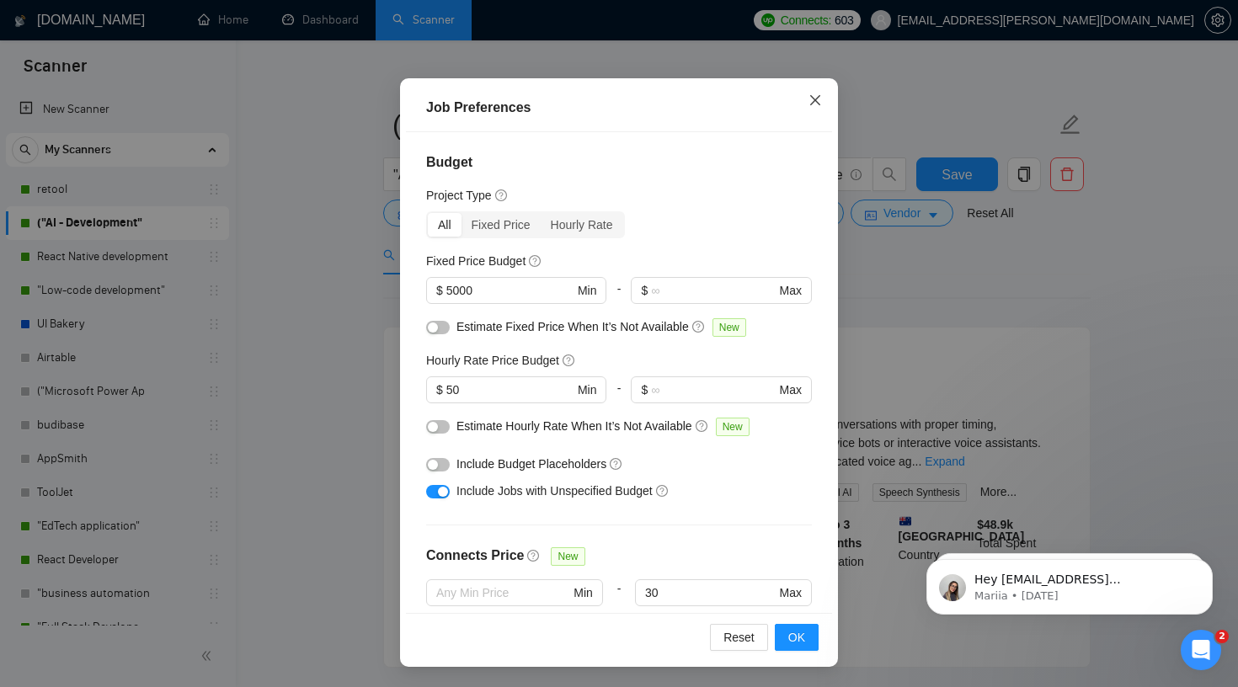
click at [812, 104] on icon "close" at bounding box center [815, 100] width 10 height 10
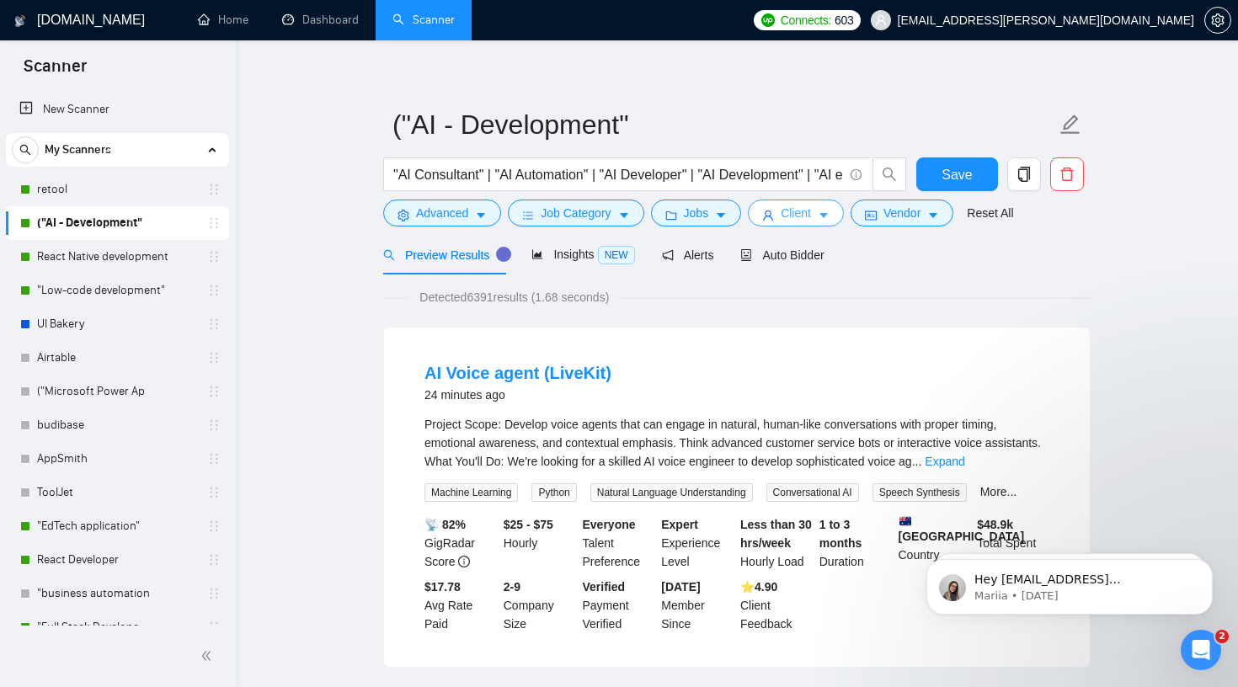
click at [805, 217] on span "Client" at bounding box center [796, 213] width 30 height 19
